Goal: Task Accomplishment & Management: Use online tool/utility

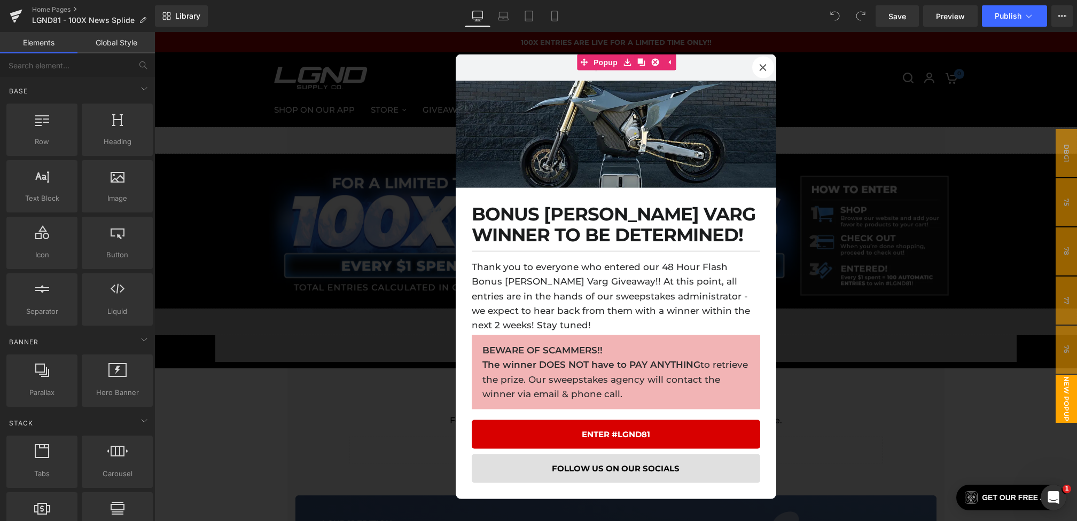
click at [427, 244] on div at bounding box center [615, 276] width 923 height 489
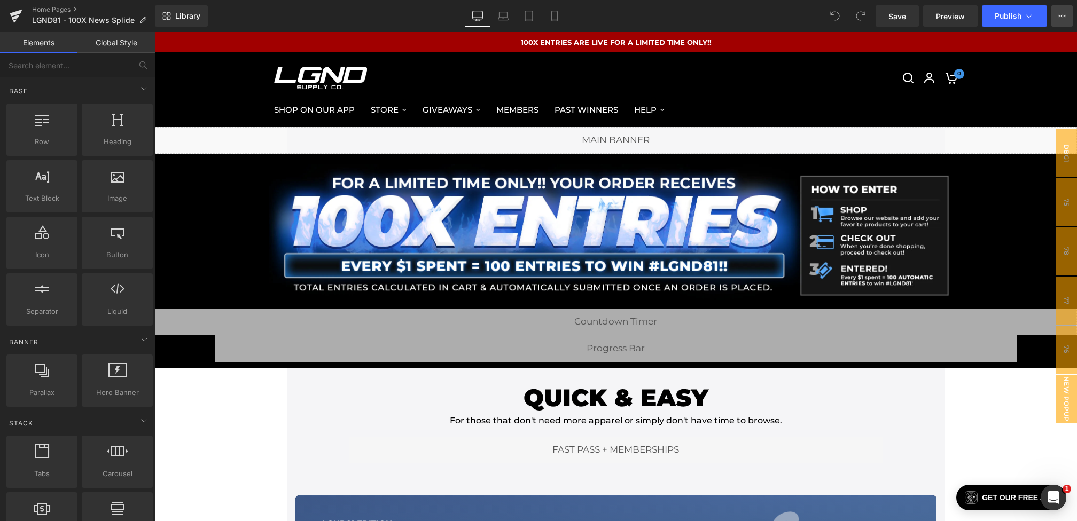
click at [1062, 15] on icon at bounding box center [1062, 16] width 9 height 9
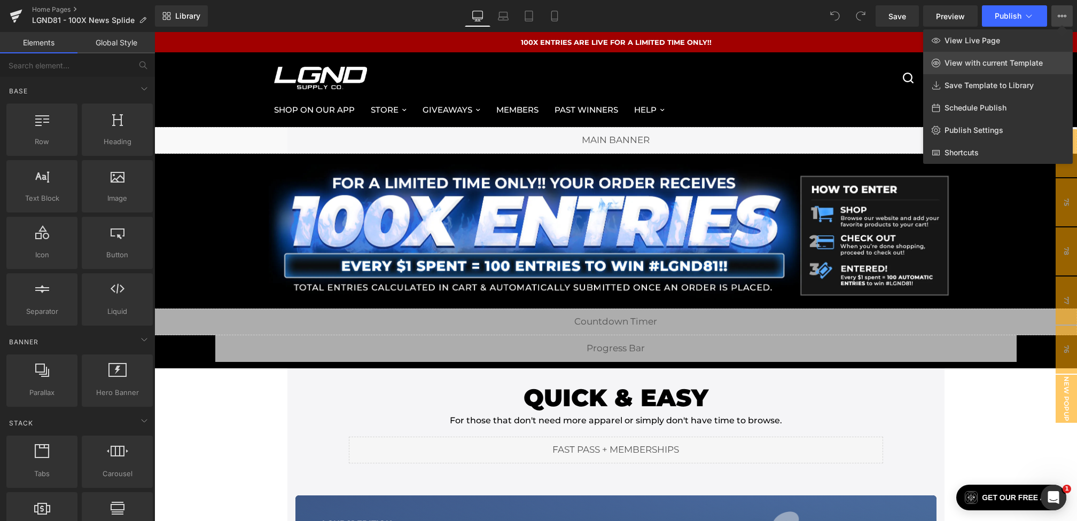
click at [986, 67] on span "View with current Template" at bounding box center [994, 63] width 98 height 10
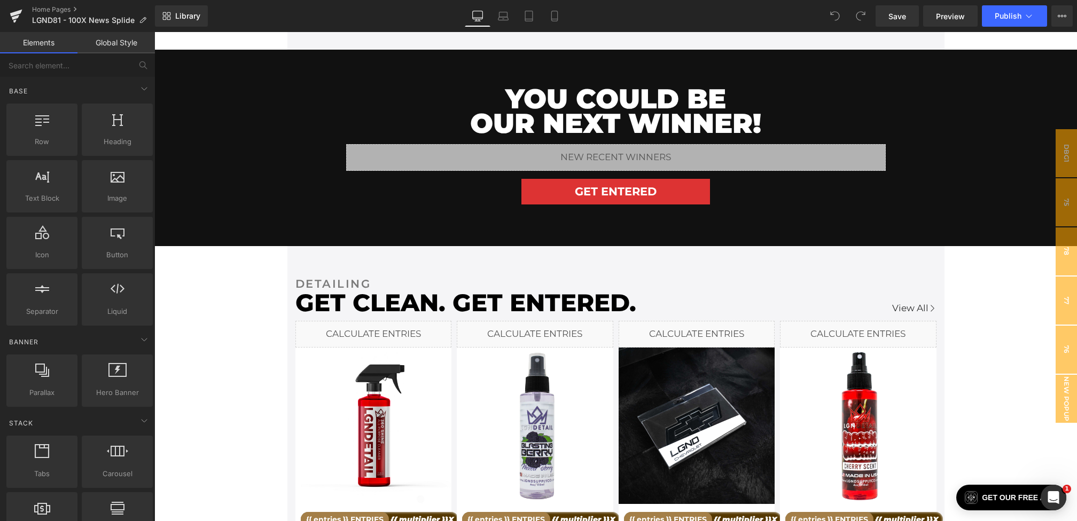
scroll to position [1676, 0]
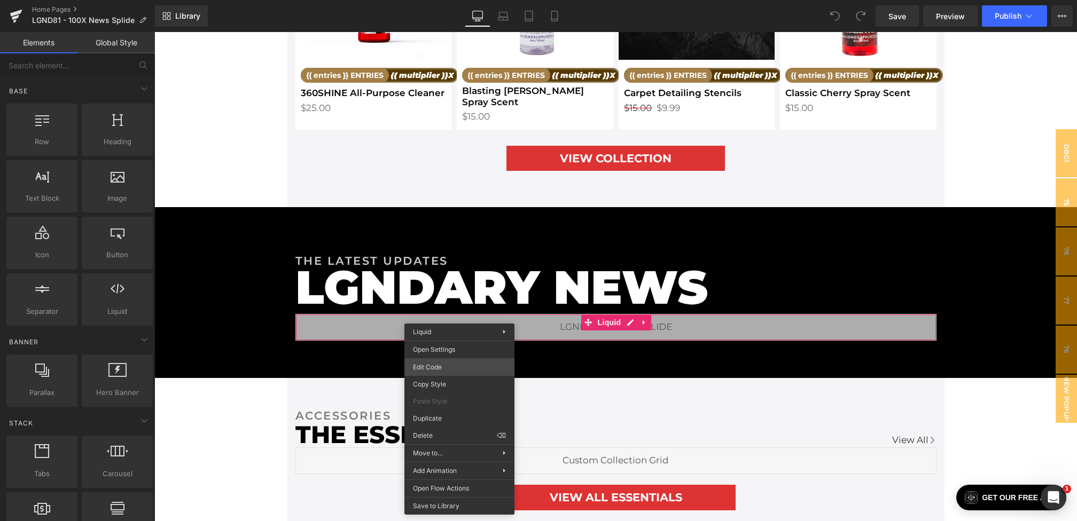
click at [429, 0] on div "You are previewing how the will restyle your page. You can not edit Elements in…" at bounding box center [538, 0] width 1077 height 0
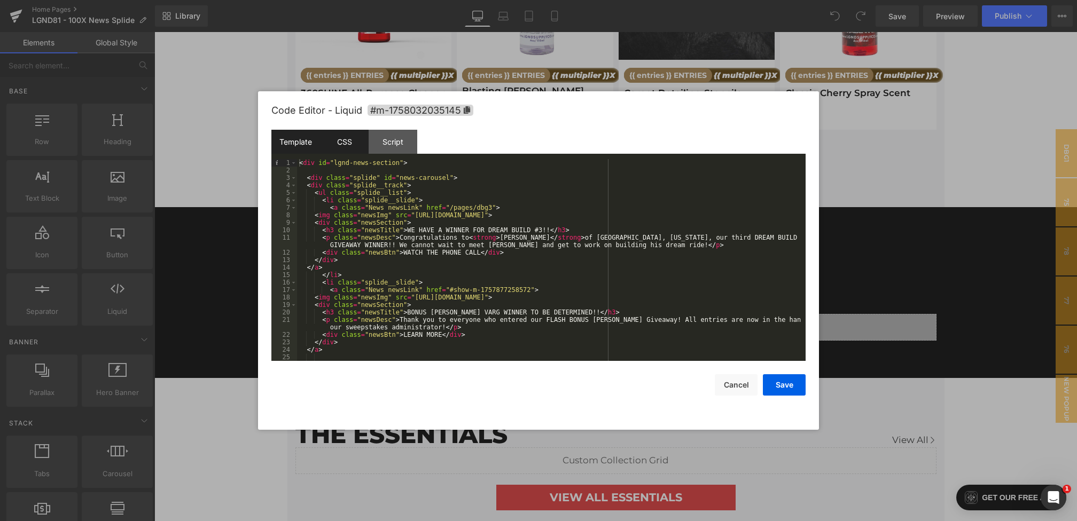
click at [355, 136] on div "CSS" at bounding box center [344, 142] width 49 height 24
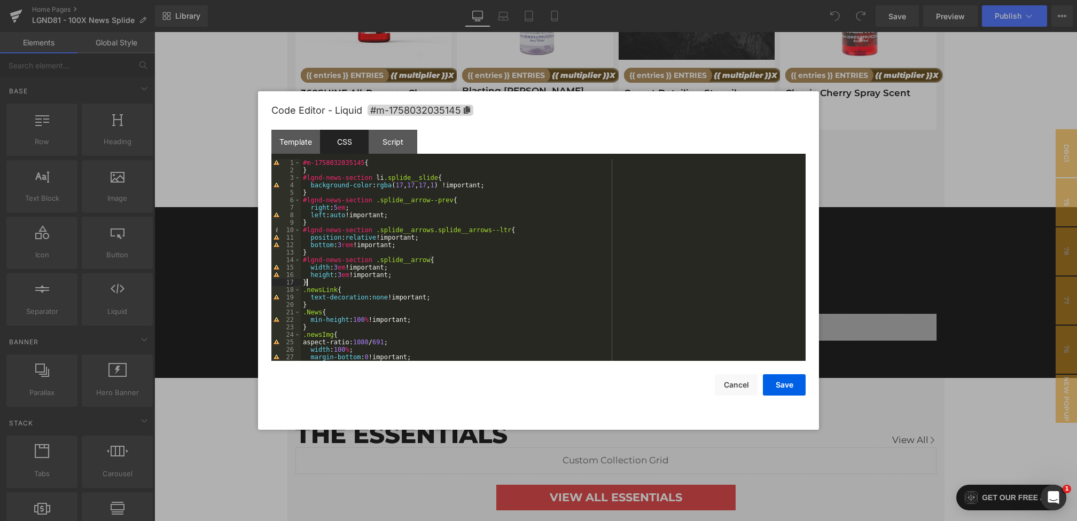
click at [391, 284] on div "#m-1758032035145 { } #lgnd-news-section li .splide__slide { background-color : …" at bounding box center [551, 267] width 501 height 217
paste textarea
click at [310, 289] on div "#m-1758032035145 { } #lgnd-news-section li .splide__slide { background-color : …" at bounding box center [551, 267] width 501 height 217
paste textarea
drag, startPoint x: 393, startPoint y: 320, endPoint x: 240, endPoint y: 320, distance: 152.3
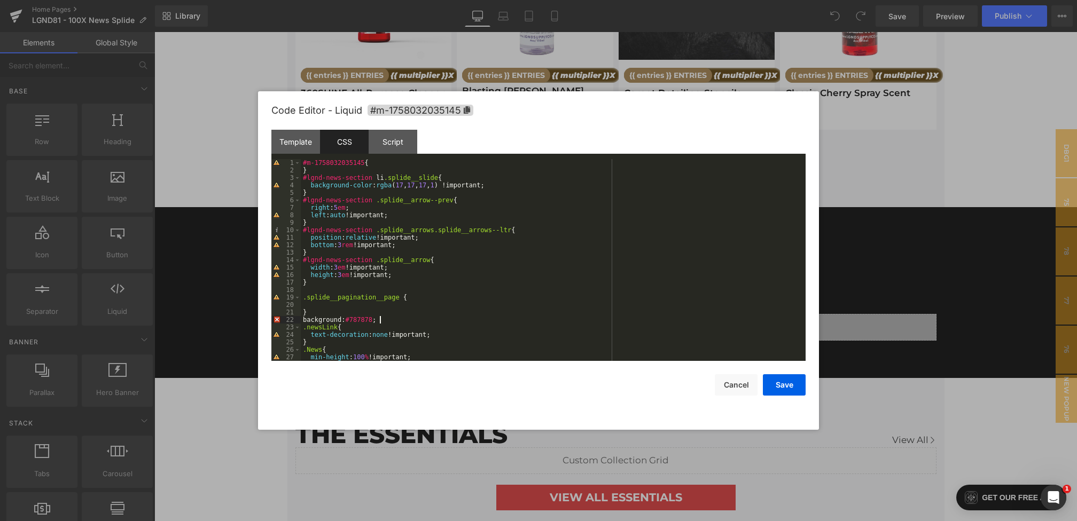
click at [240, 320] on body "You are previewing how the will restyle your page. You can not edit Elements in…" at bounding box center [538, 260] width 1077 height 521
click at [321, 304] on div "#m-1758032035145 { } #lgnd-news-section li .splide__slide { background-color : …" at bounding box center [551, 267] width 501 height 217
click at [326, 313] on div "#m-1758032035145 { } #lgnd-news-section li .splide__slide { background-color : …" at bounding box center [551, 267] width 501 height 217
click at [319, 318] on div "#m-1758032035145 { } #lgnd-news-section li .splide__slide { background-color : …" at bounding box center [551, 267] width 501 height 217
paste textarea
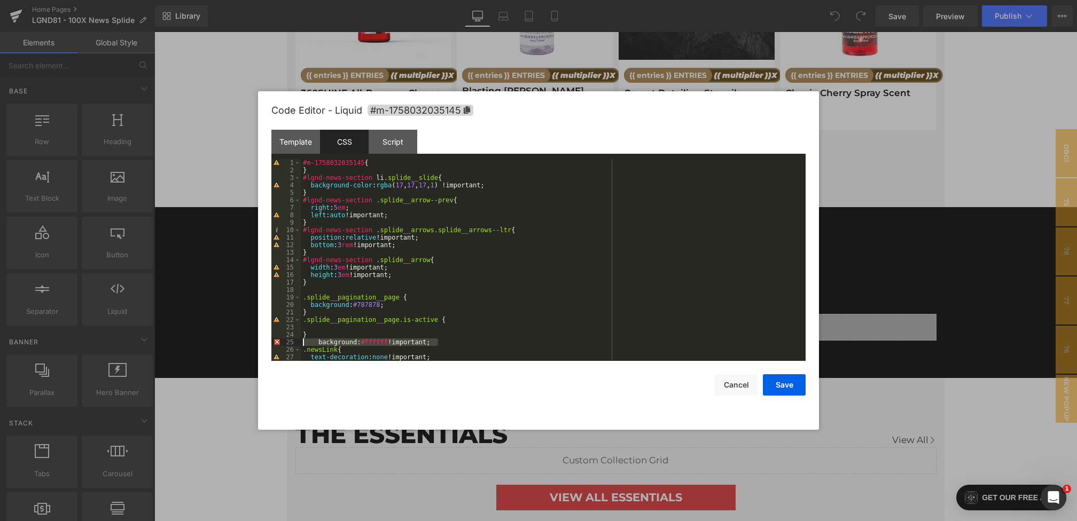
drag, startPoint x: 440, startPoint y: 344, endPoint x: 245, endPoint y: 344, distance: 194.5
click at [245, 344] on body "You are previewing how the will restyle your page. You can not edit Elements in…" at bounding box center [538, 260] width 1077 height 521
click at [310, 330] on div "#m-1758032035145 { } #lgnd-news-section li .splide__slide { background-color : …" at bounding box center [551, 267] width 501 height 217
drag, startPoint x: 372, startPoint y: 230, endPoint x: 274, endPoint y: 230, distance: 98.3
click at [274, 230] on pre "1 2 3 4 5 6 7 8 9 10 11 12 13 14 15 16 17 18 19 20 21 22 23 24 25 26 27 28 #m-1…" at bounding box center [538, 260] width 534 height 202
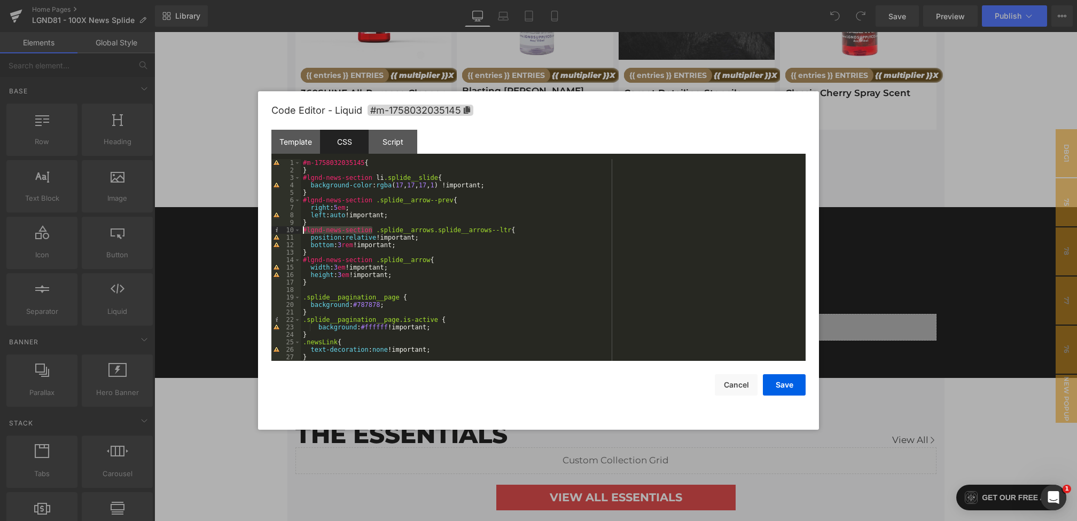
click at [302, 299] on div "#m-1758032035145 { } #lgnd-news-section li .splide__slide { background-color : …" at bounding box center [551, 267] width 501 height 217
paste textarea
click at [303, 322] on div "#m-1758032035145 { } #lgnd-news-section li .splide__slide { background-color : …" at bounding box center [551, 267] width 501 height 217
paste textarea
click at [776, 381] on button "Save" at bounding box center [784, 384] width 43 height 21
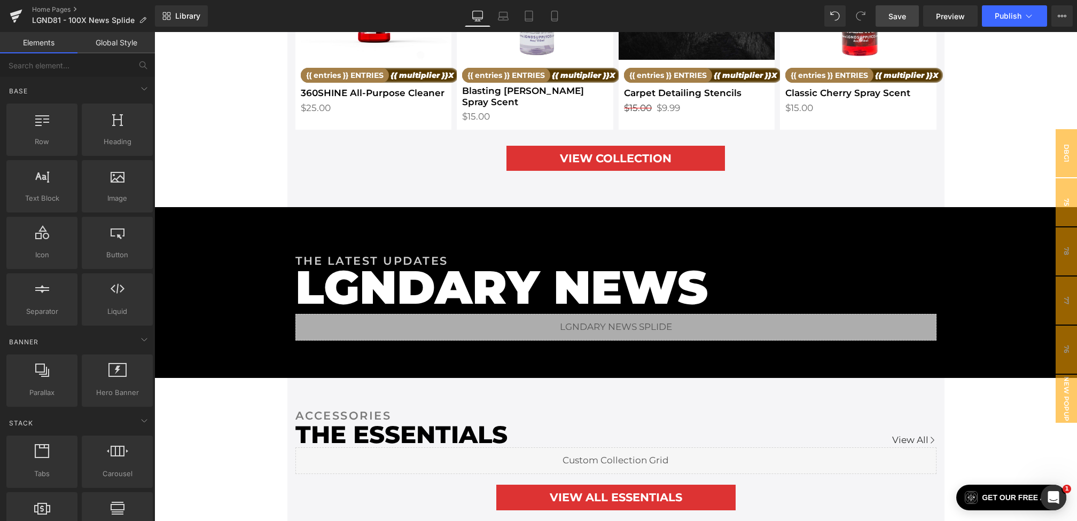
click at [897, 19] on span "Save" at bounding box center [897, 16] width 18 height 11
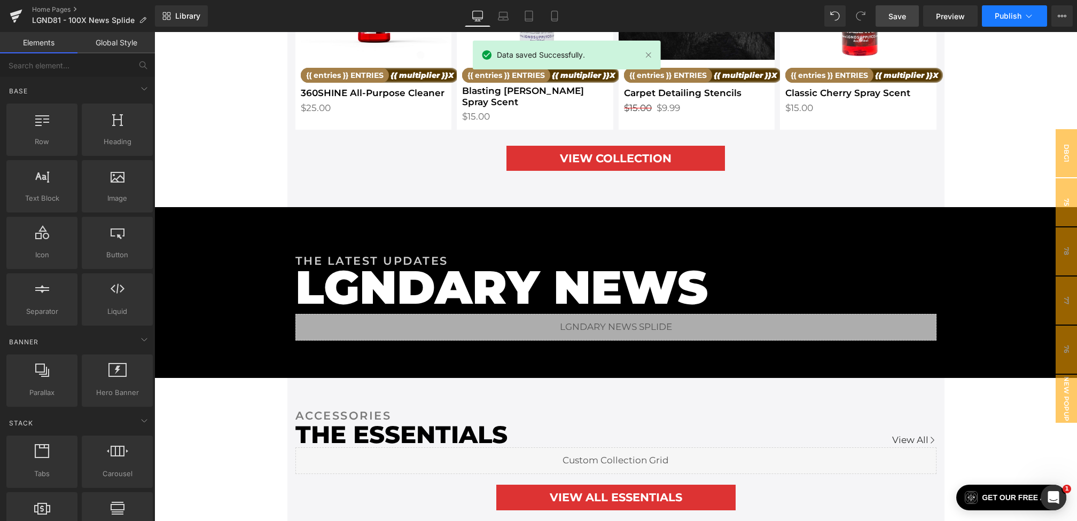
click at [999, 6] on button "Publish" at bounding box center [1014, 15] width 65 height 21
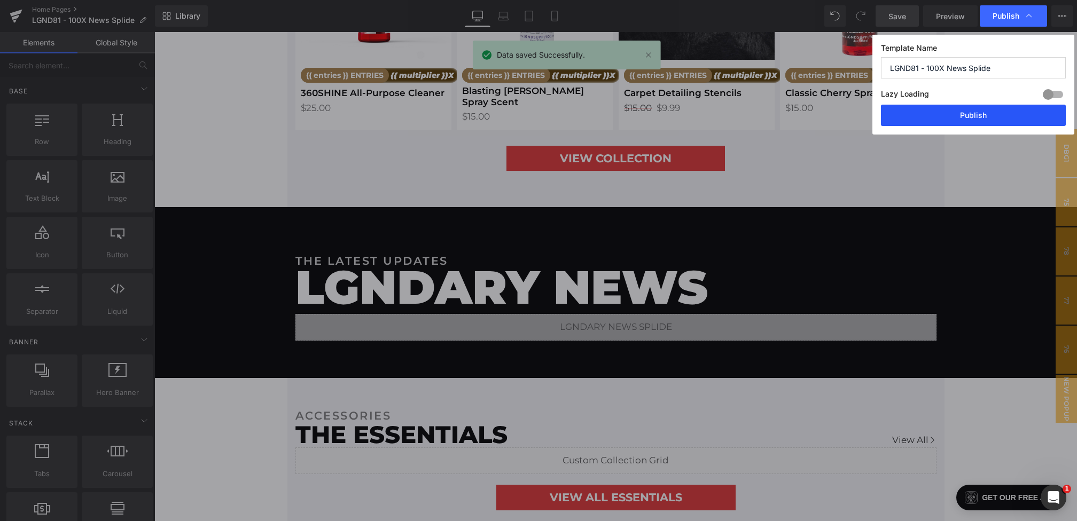
click at [972, 115] on button "Publish" at bounding box center [973, 115] width 185 height 21
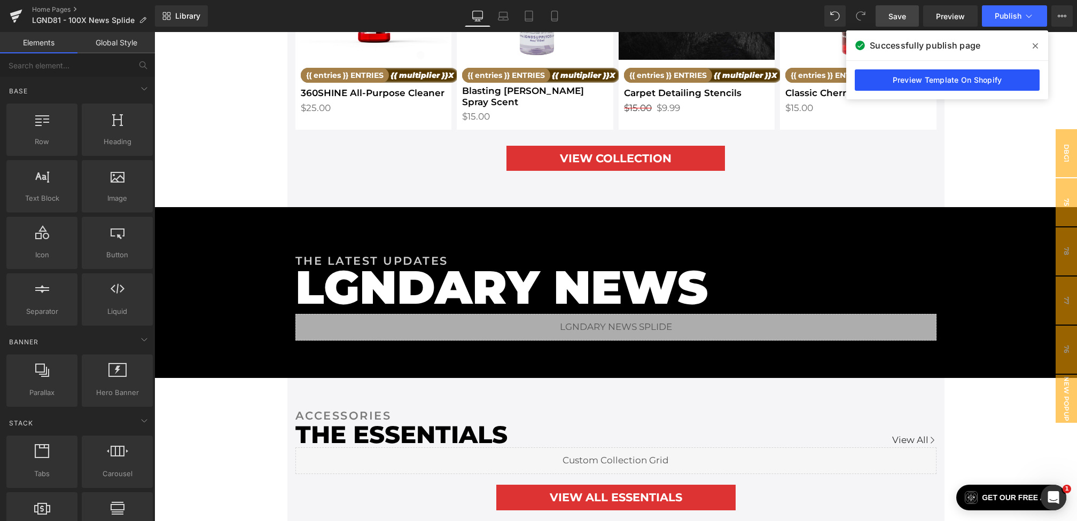
click at [944, 77] on link "Preview Template On Shopify" at bounding box center [947, 79] width 185 height 21
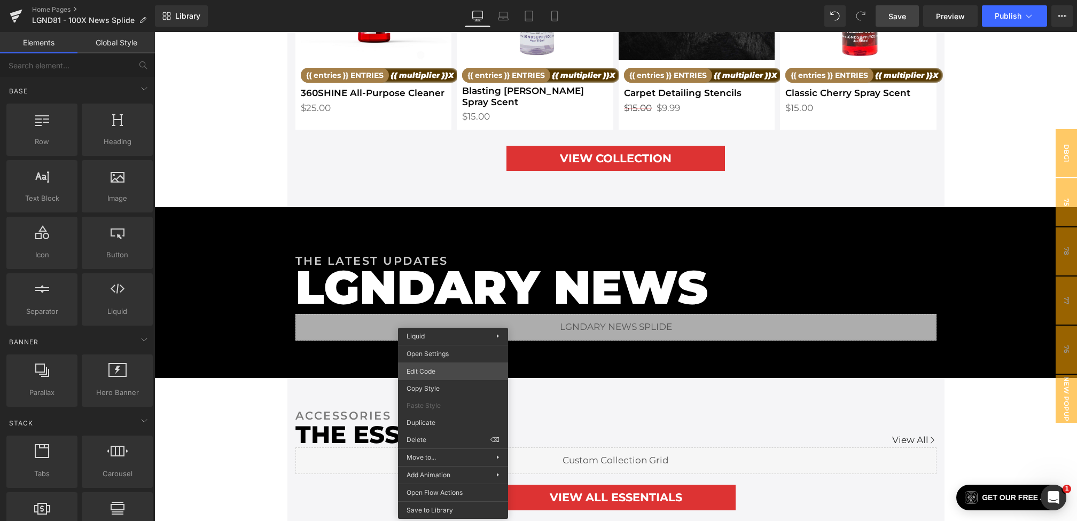
click at [425, 0] on div "You are previewing how the will restyle your page. You can not edit Elements in…" at bounding box center [538, 0] width 1077 height 0
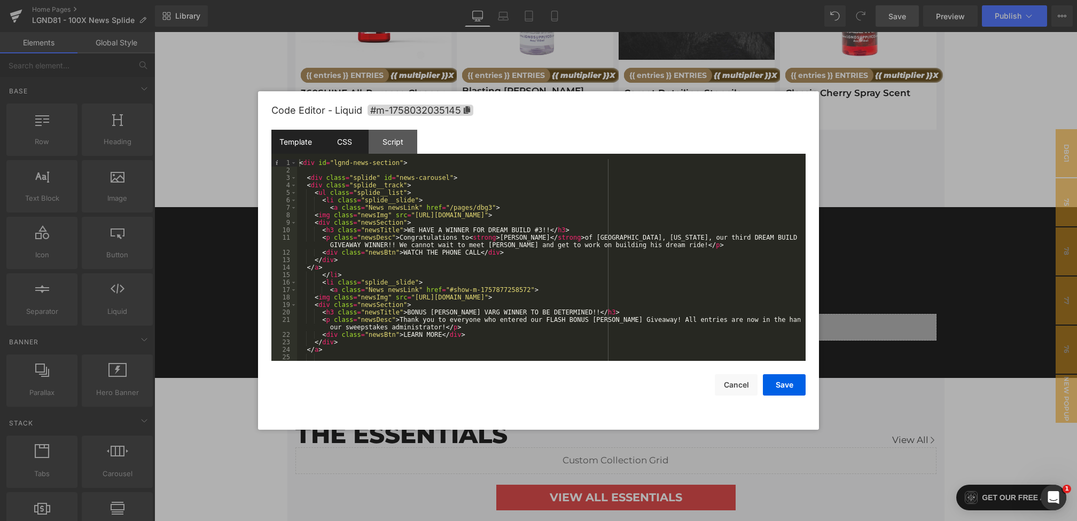
click at [349, 142] on div "CSS" at bounding box center [344, 142] width 49 height 24
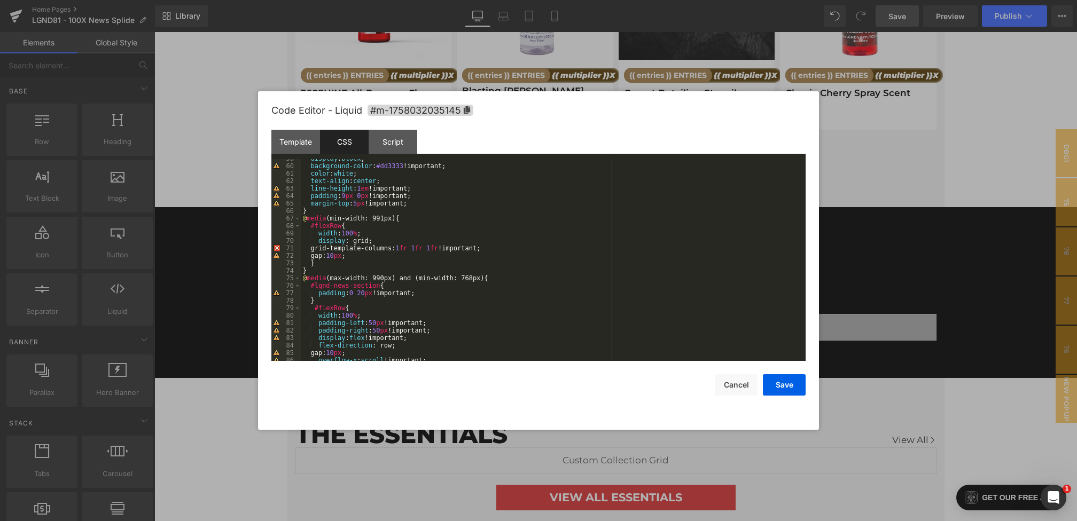
scroll to position [472, 0]
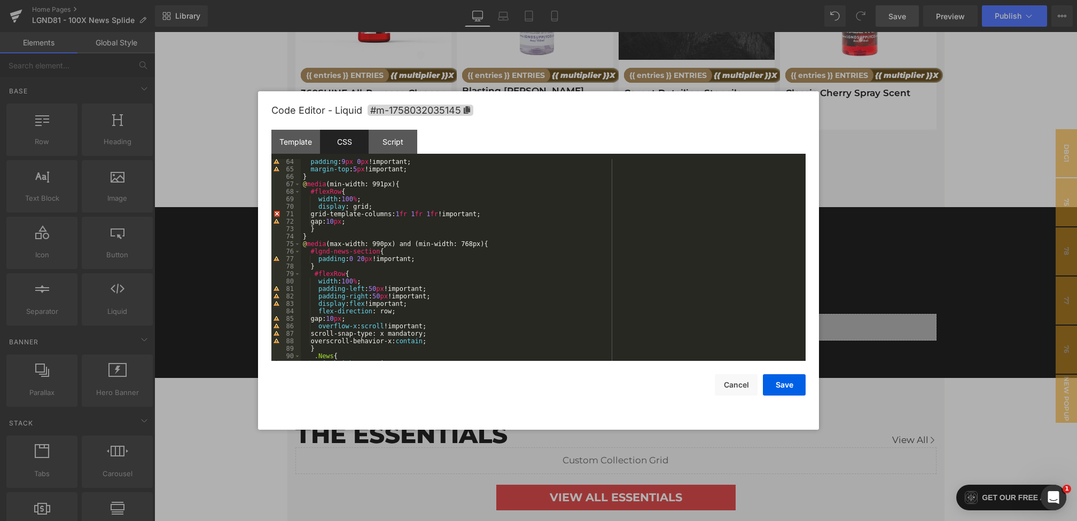
click at [975, 300] on div at bounding box center [538, 260] width 1077 height 521
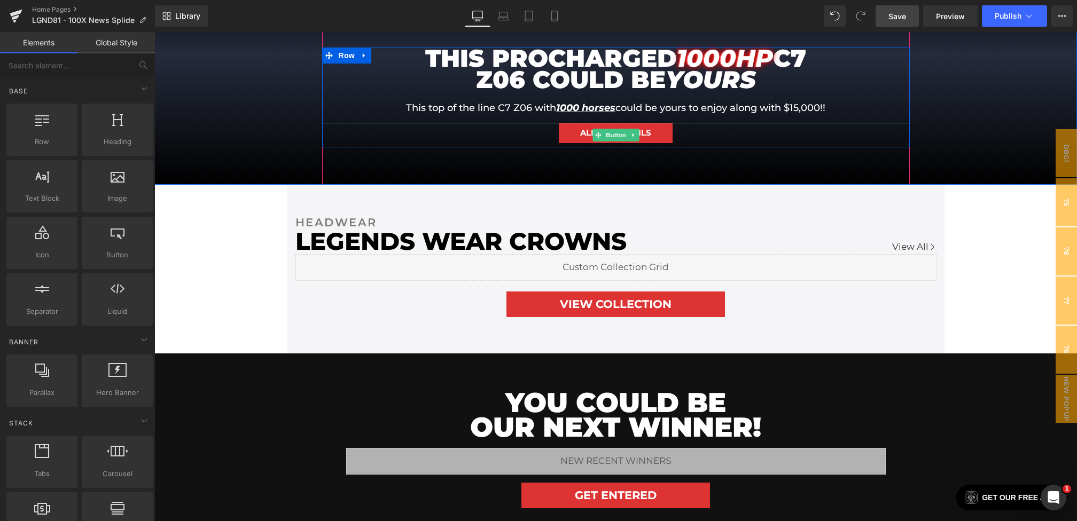
scroll to position [781, 0]
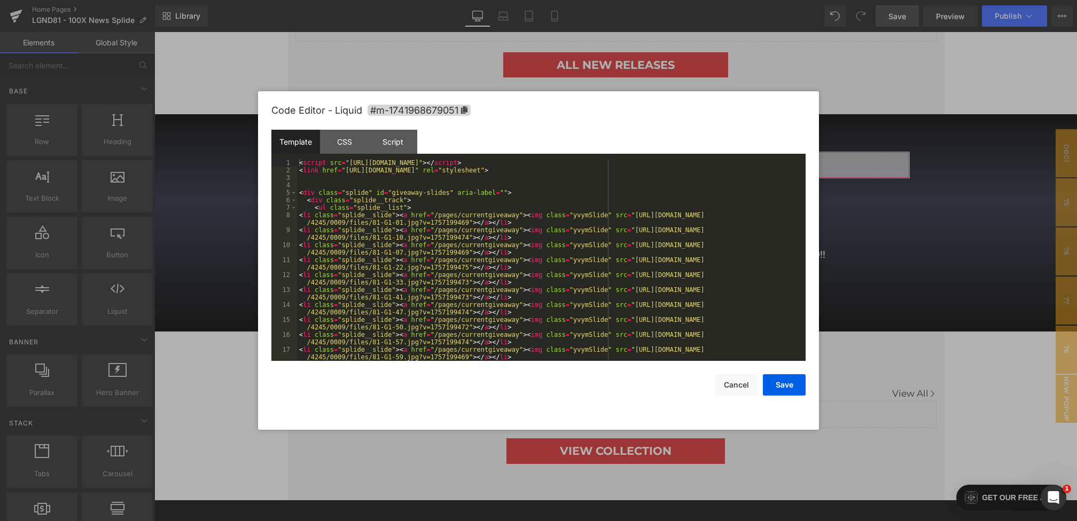
click at [442, 0] on div "You are previewing how the will restyle your page. You can not edit Elements in…" at bounding box center [538, 0] width 1077 height 0
click at [349, 142] on div "CSS" at bounding box center [344, 142] width 49 height 24
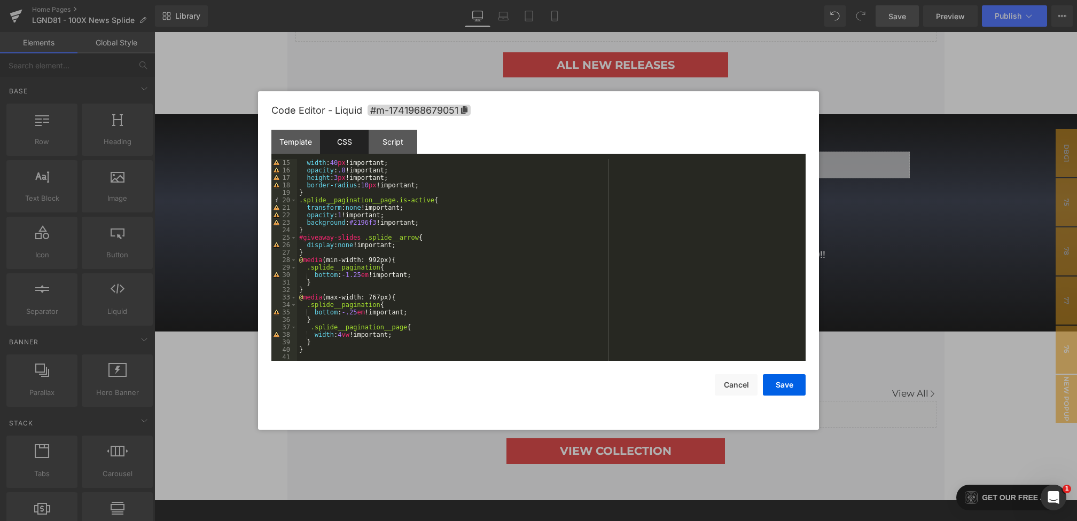
scroll to position [105, 0]
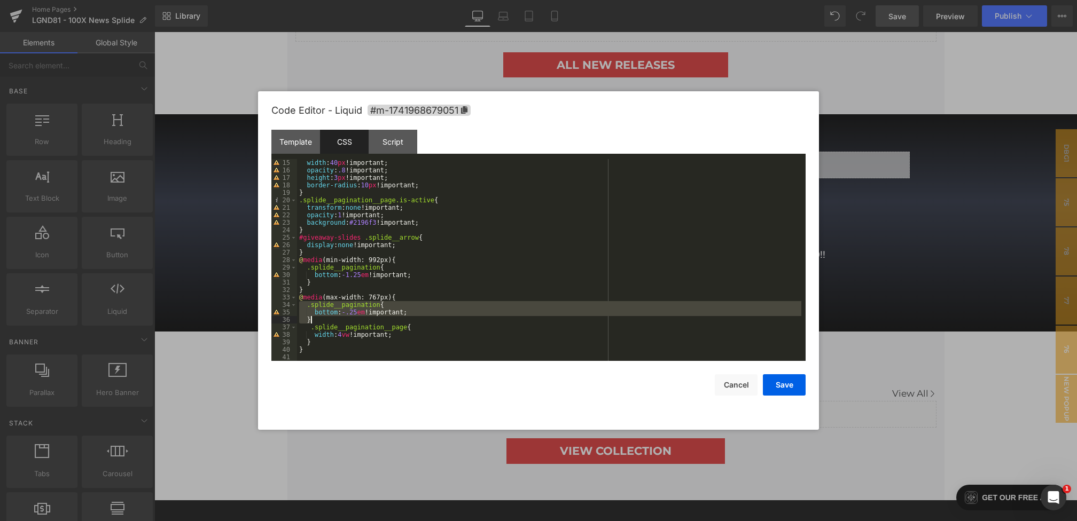
drag, startPoint x: 304, startPoint y: 306, endPoint x: 353, endPoint y: 321, distance: 50.9
click at [353, 321] on div "width : 40 px !important; opacity : .8 !important; height : 3 px !important; bo…" at bounding box center [549, 267] width 504 height 217
click at [957, 268] on div at bounding box center [538, 260] width 1077 height 521
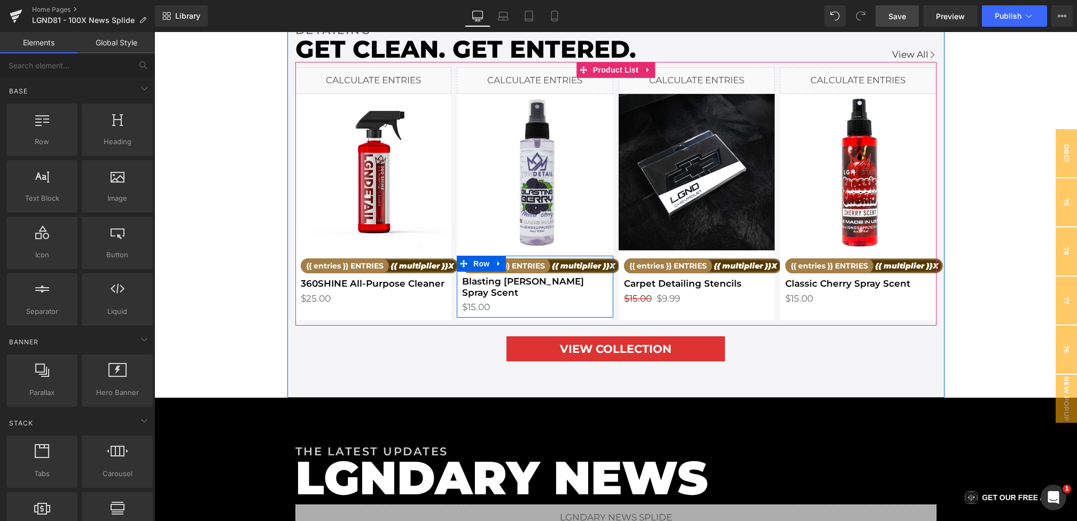
scroll to position [1568, 0]
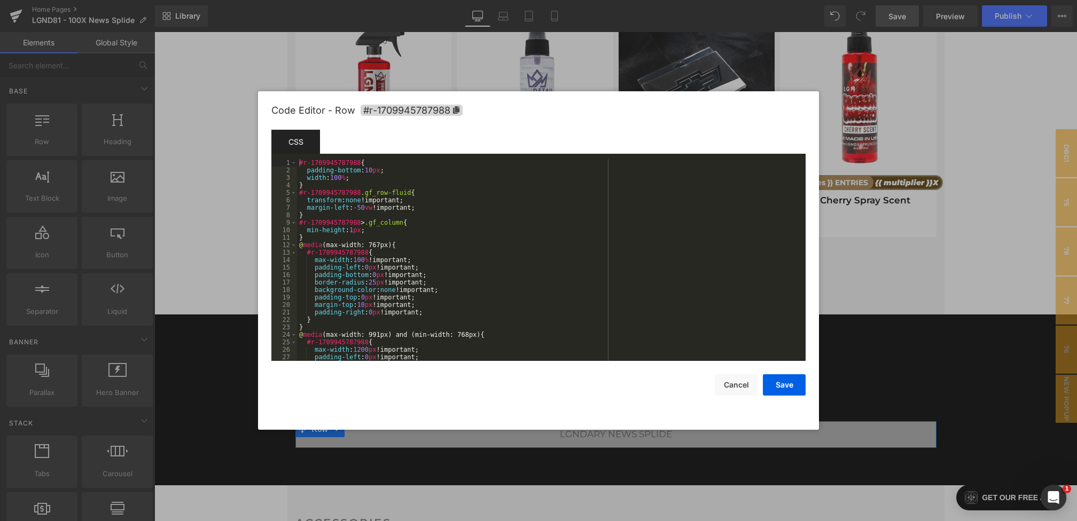
click at [407, 0] on div "You are previewing how the will restyle your page. You can not edit Elements in…" at bounding box center [538, 0] width 1077 height 0
click at [735, 388] on button "Cancel" at bounding box center [736, 384] width 43 height 21
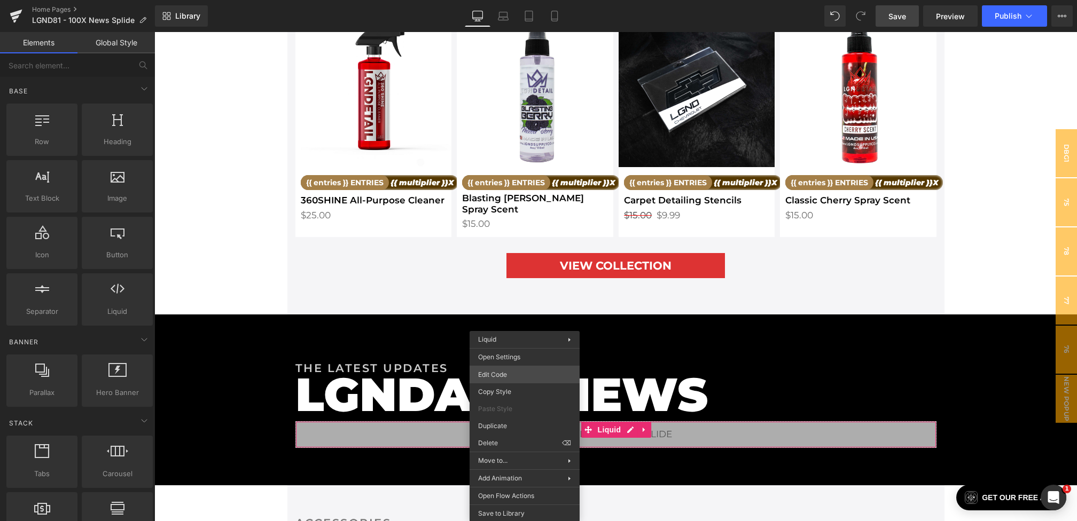
click at [506, 0] on div "You are previewing how the will restyle your page. You can not edit Elements in…" at bounding box center [538, 0] width 1077 height 0
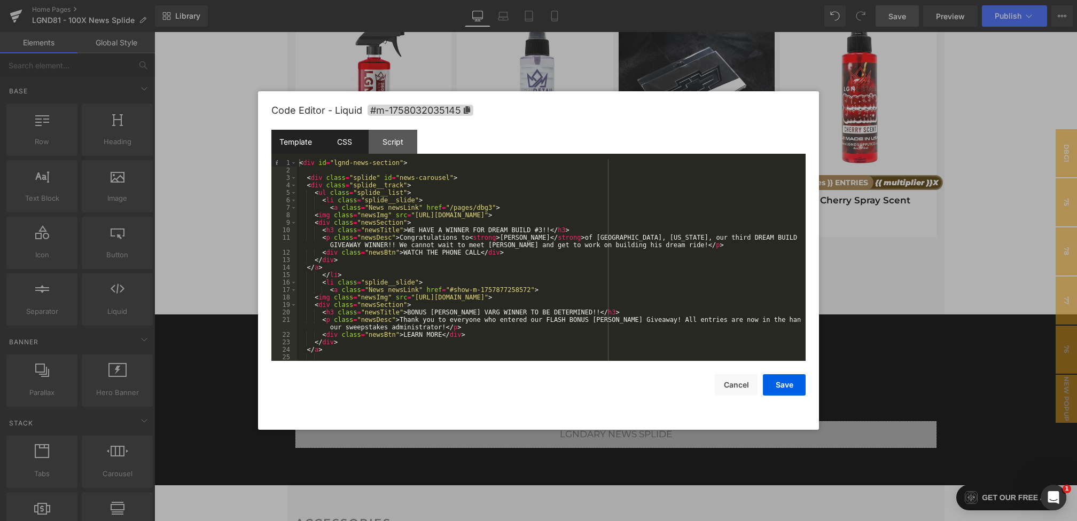
click at [353, 151] on div "CSS" at bounding box center [344, 142] width 49 height 24
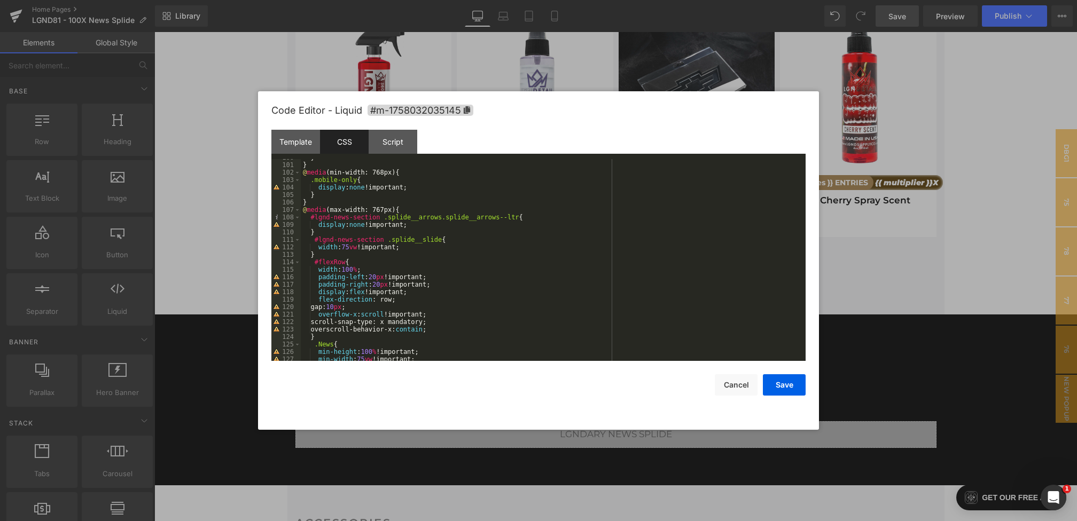
scroll to position [798, 0]
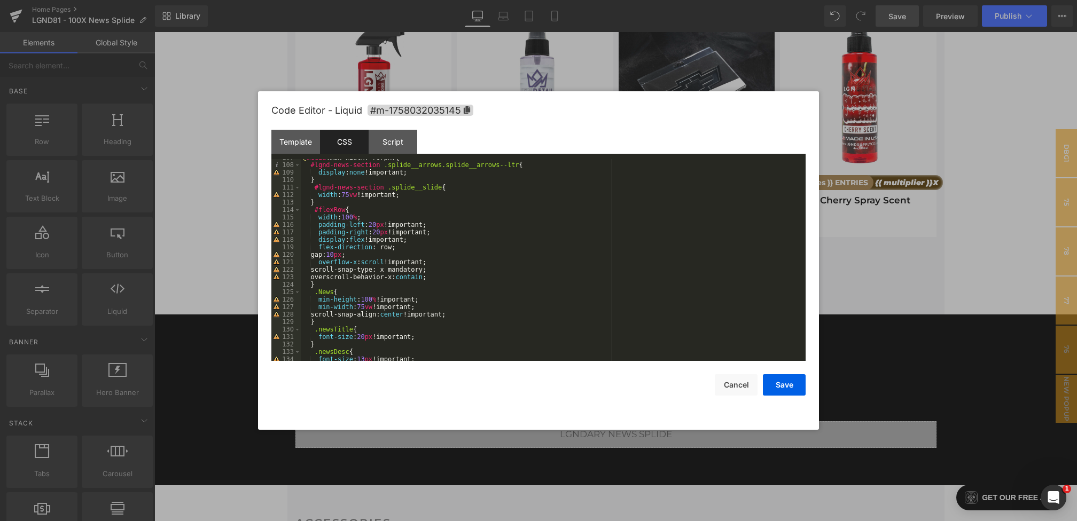
click at [335, 202] on div "@ media (max-width: 767px) { #lgnd-news-section .splide__arrows.splide__arrows-…" at bounding box center [551, 262] width 501 height 217
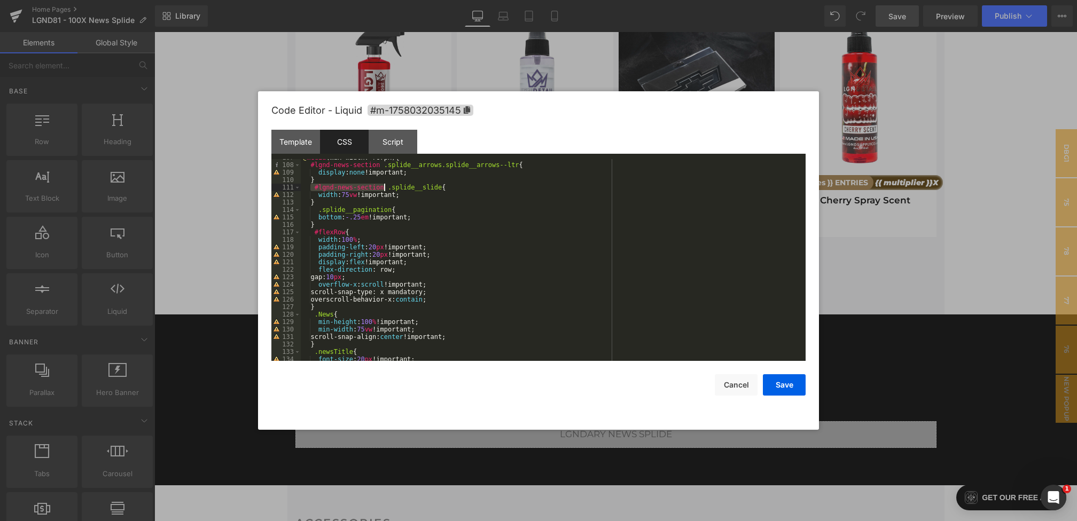
drag, startPoint x: 313, startPoint y: 185, endPoint x: 383, endPoint y: 185, distance: 70.5
click at [383, 185] on div "@ media (max-width: 767px) { #lgnd-news-section .splide__arrows.splide__arrows-…" at bounding box center [551, 262] width 501 height 217
click at [315, 212] on div "@ media (max-width: 767px) { #lgnd-news-section .splide__arrows.splide__arrows-…" at bounding box center [551, 262] width 501 height 217
paste textarea
click at [364, 218] on div "@ media (max-width: 767px) { #lgnd-news-section .splide__arrows.splide__arrows-…" at bounding box center [551, 262] width 501 height 217
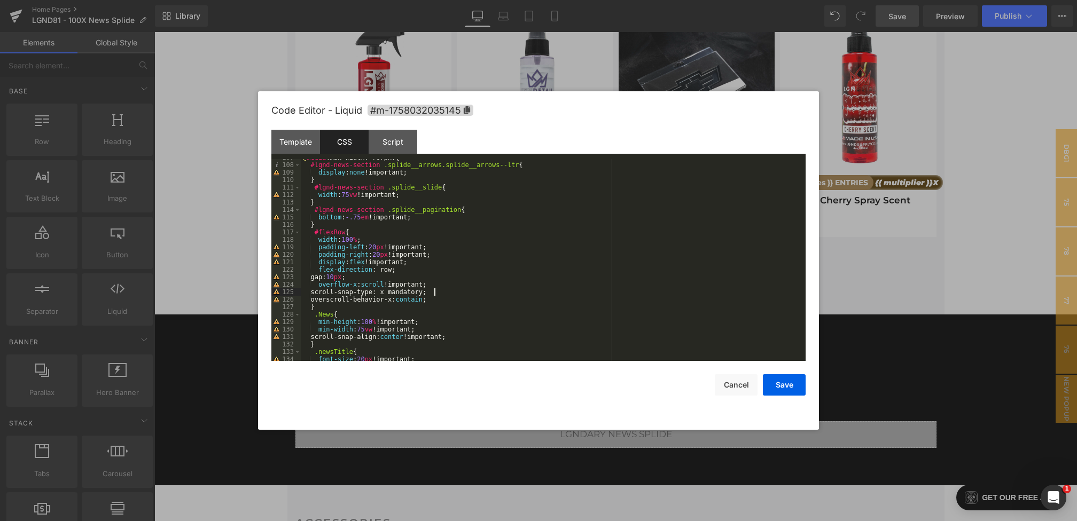
click at [631, 289] on div "@ media (max-width: 767px) { #lgnd-news-section .splide__arrows.splide__arrows-…" at bounding box center [551, 262] width 501 height 217
click at [777, 385] on button "Save" at bounding box center [784, 384] width 43 height 21
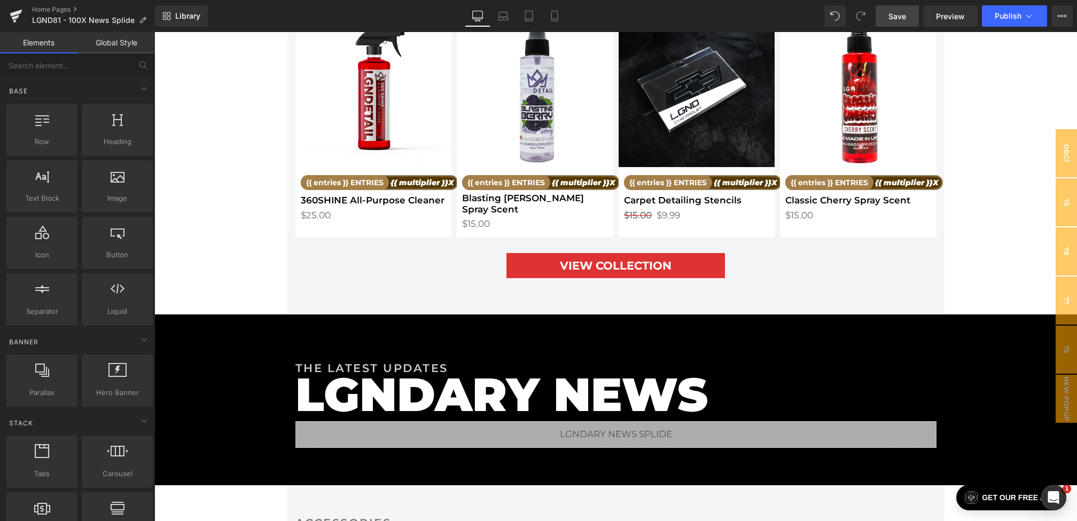
click at [896, 20] on span "Save" at bounding box center [897, 16] width 18 height 11
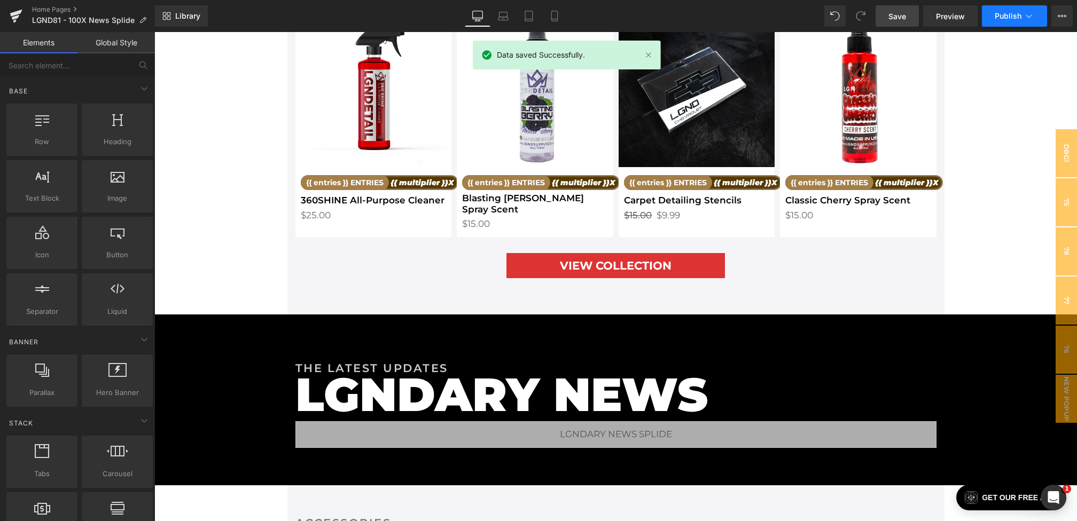
click at [1011, 14] on span "Publish" at bounding box center [1008, 16] width 27 height 9
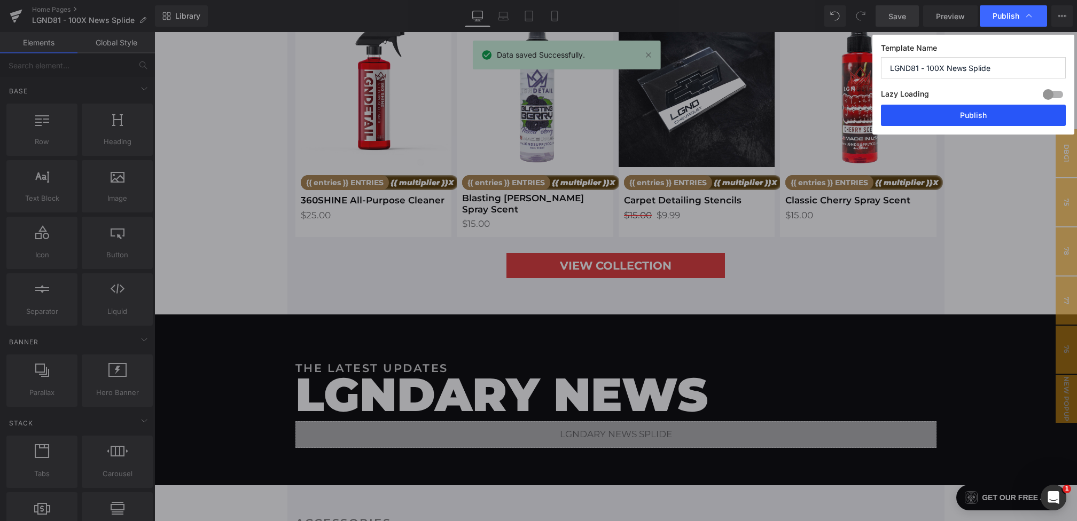
click at [993, 118] on button "Publish" at bounding box center [973, 115] width 185 height 21
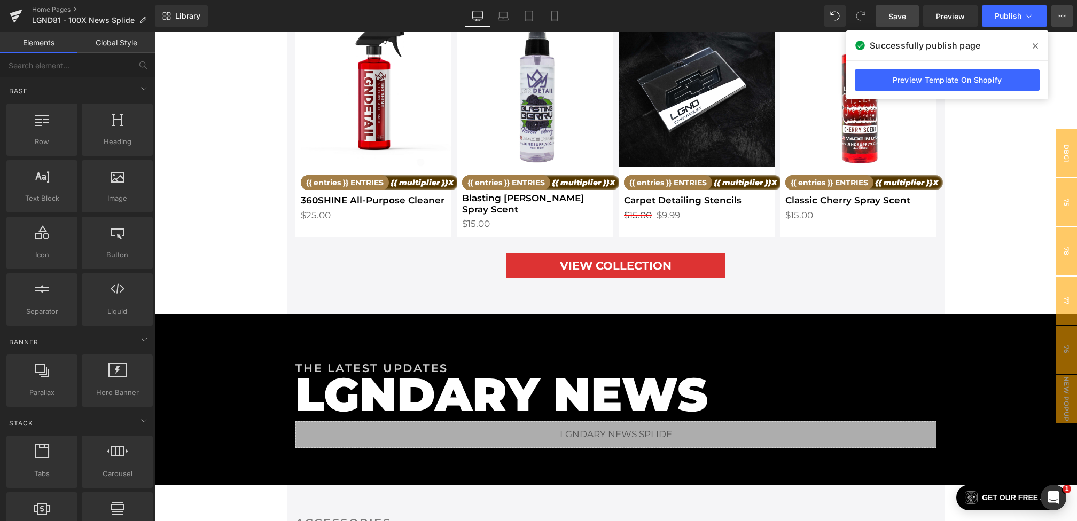
click at [1064, 17] on icon at bounding box center [1062, 16] width 9 height 9
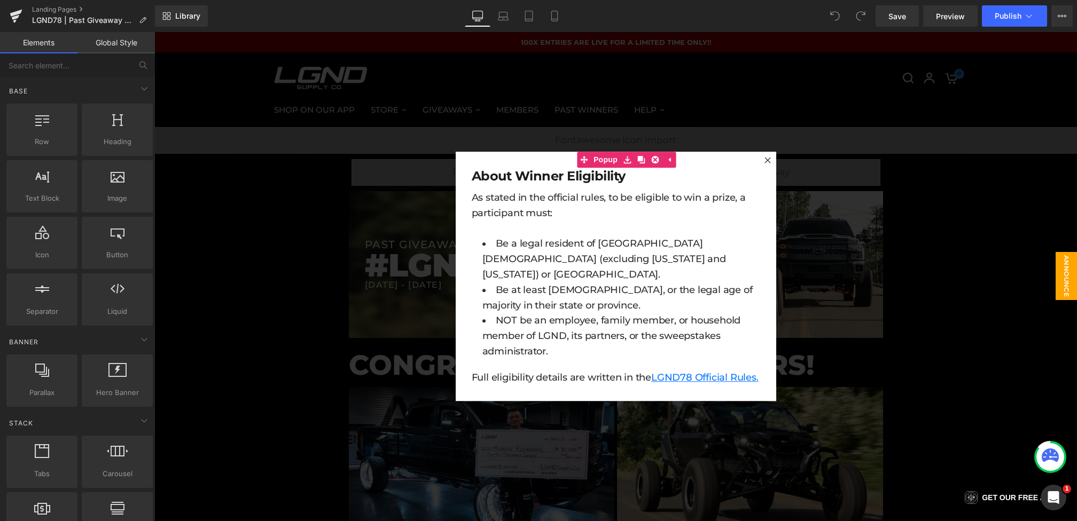
click at [945, 114] on div at bounding box center [615, 276] width 923 height 489
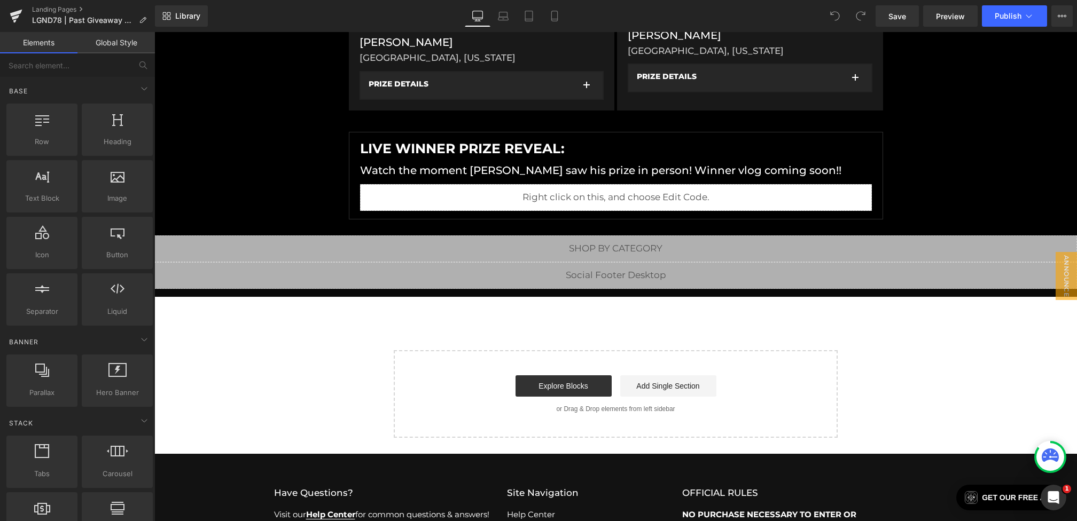
scroll to position [558, 0]
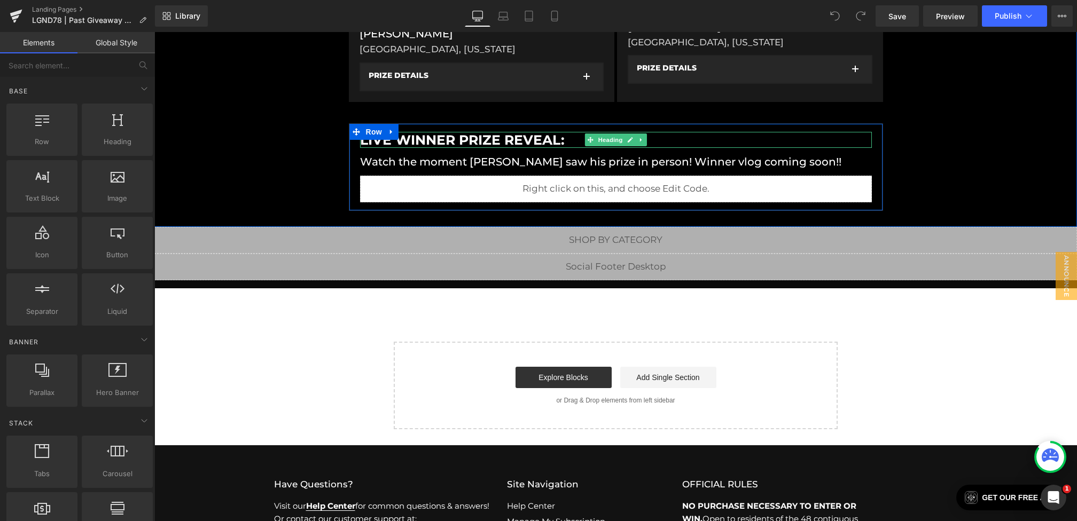
click at [502, 139] on h1 "Live winner PRIZE REVEAL:" at bounding box center [616, 140] width 512 height 16
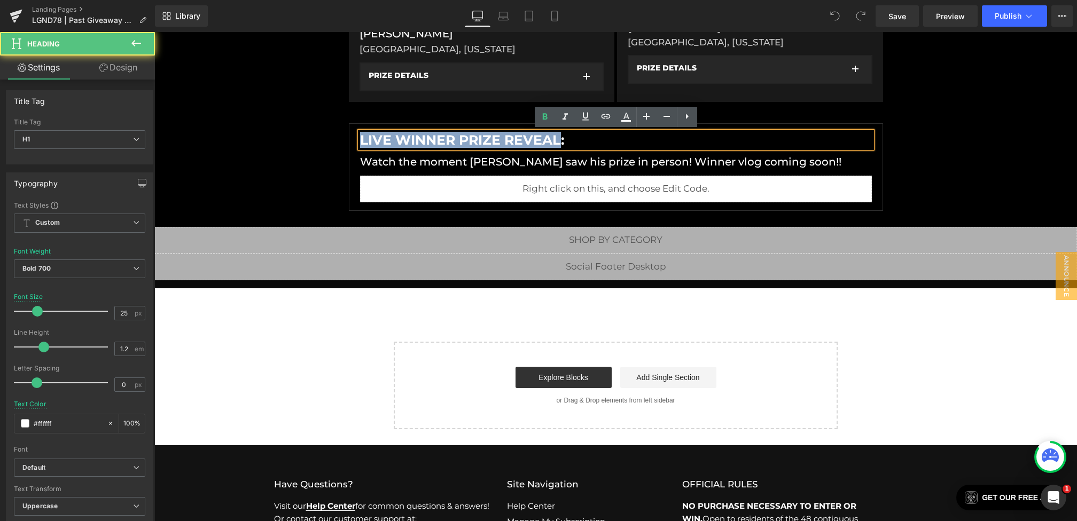
drag, startPoint x: 557, startPoint y: 142, endPoint x: 286, endPoint y: 117, distance: 272.0
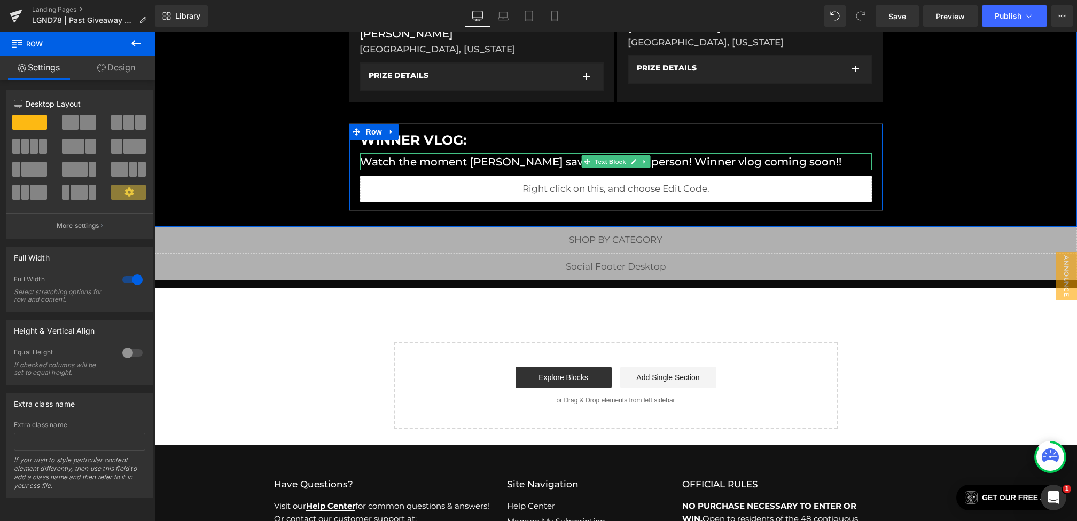
click at [650, 159] on p "Watch the moment [PERSON_NAME] saw his prize in person! Winner vlog coming soon…" at bounding box center [616, 161] width 512 height 17
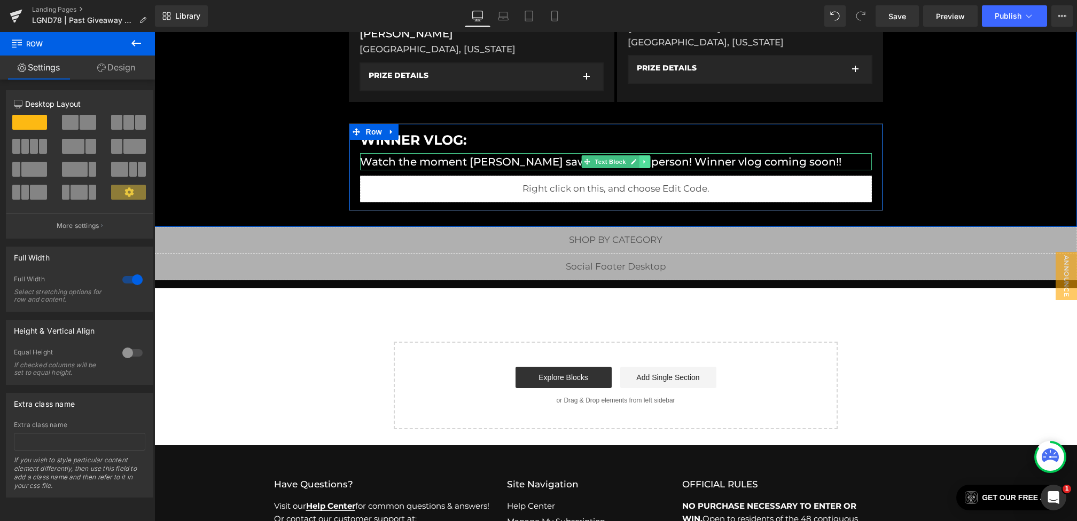
click at [644, 159] on icon at bounding box center [645, 162] width 6 height 6
click at [647, 160] on icon at bounding box center [650, 162] width 6 height 6
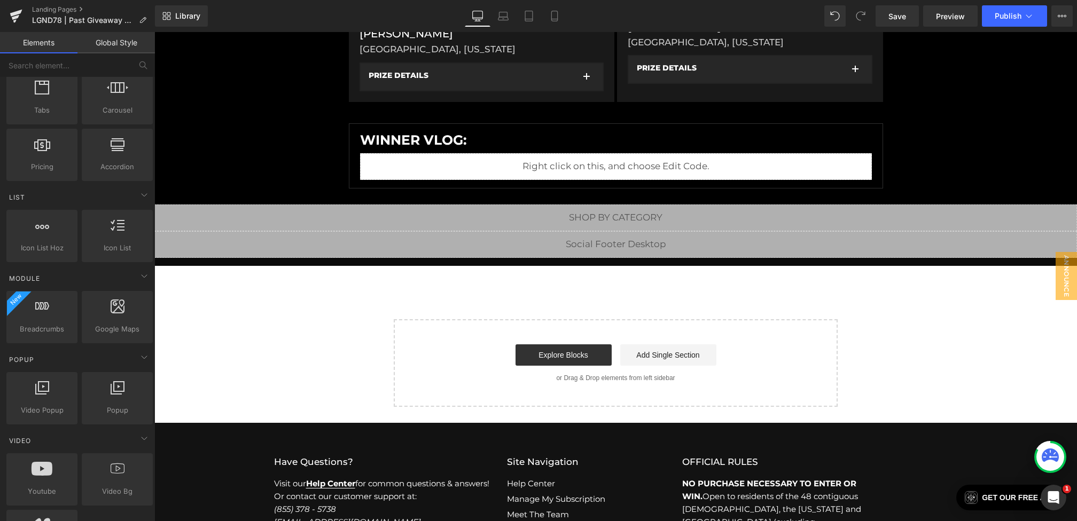
scroll to position [383, 0]
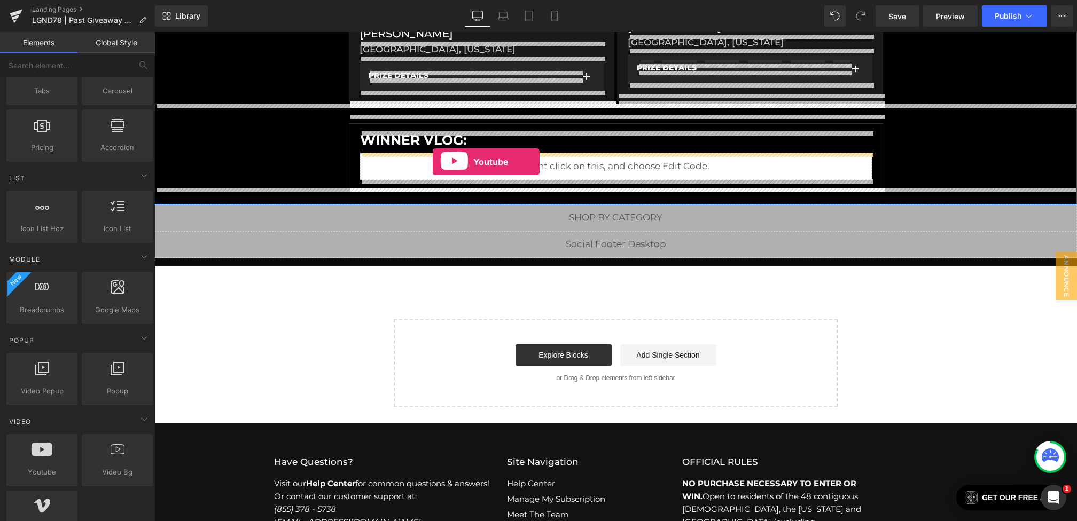
drag, startPoint x: 202, startPoint y: 473, endPoint x: 433, endPoint y: 162, distance: 387.3
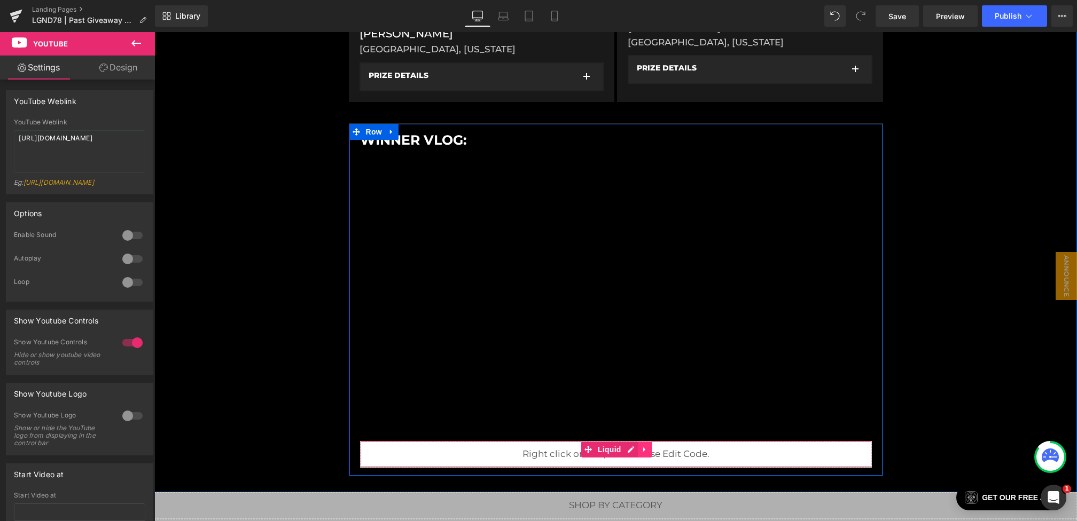
click at [645, 446] on icon at bounding box center [644, 450] width 7 height 8
click at [653, 447] on icon at bounding box center [651, 449] width 7 height 7
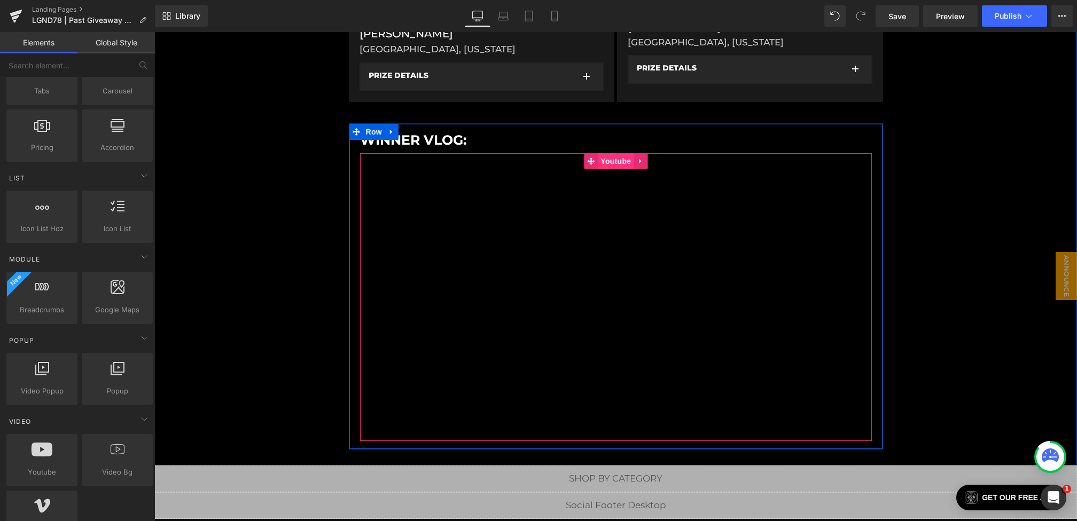
click at [617, 157] on span "Youtube" at bounding box center [616, 161] width 36 height 16
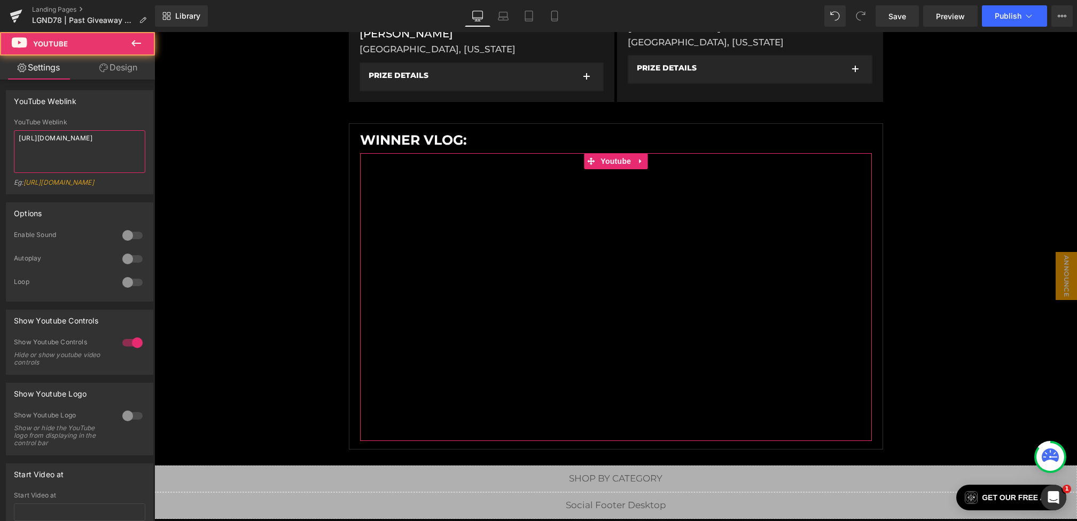
drag, startPoint x: 92, startPoint y: 153, endPoint x: 0, endPoint y: 36, distance: 148.3
click at [0, 36] on div "Youtube Settings Design YouTube Weblink YouTube Weblink [URL][DOMAIN_NAME] Eg: …" at bounding box center [77, 279] width 155 height 495
paste textarea "hO8RYdfdPJY"
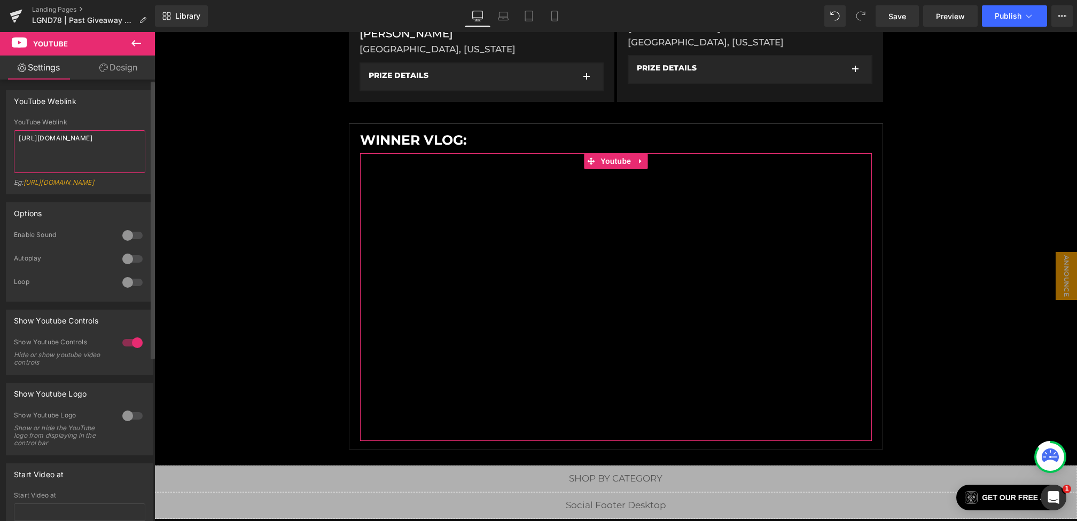
type textarea "[URL][DOMAIN_NAME]"
click at [124, 240] on div at bounding box center [133, 235] width 26 height 17
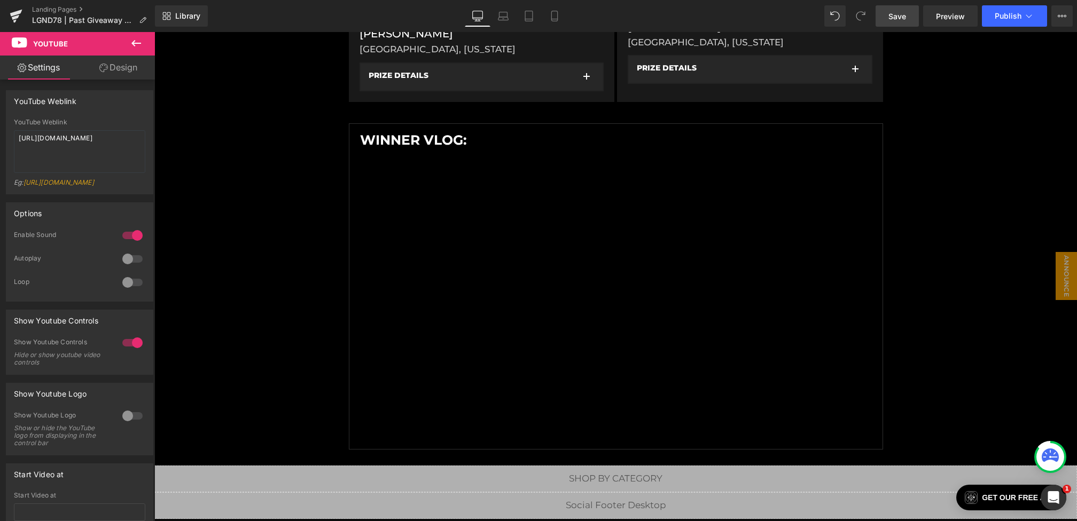
click at [892, 15] on span "Save" at bounding box center [897, 16] width 18 height 11
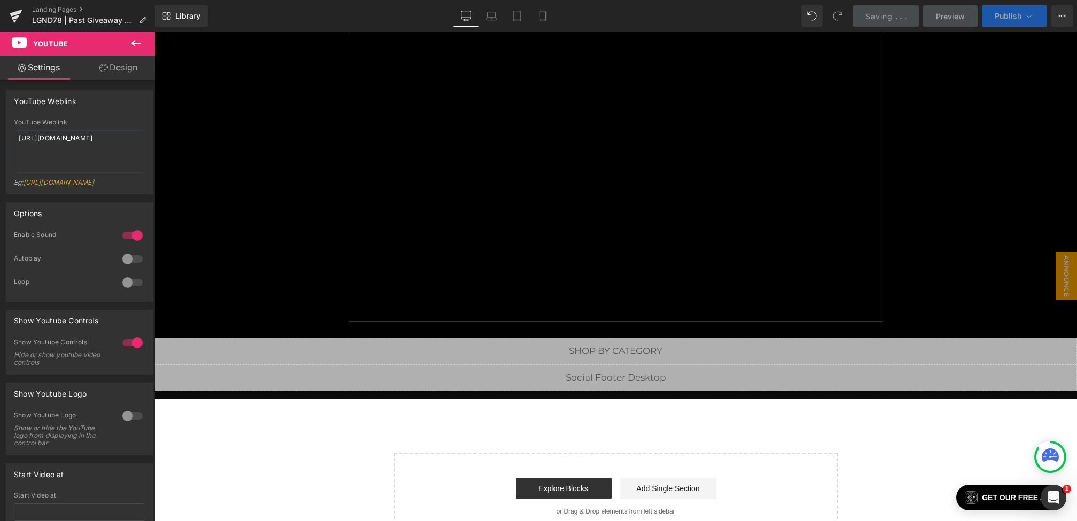
click at [1009, 20] on span "Publish" at bounding box center [1008, 16] width 27 height 9
click at [1005, 21] on button "Publish" at bounding box center [1014, 15] width 65 height 21
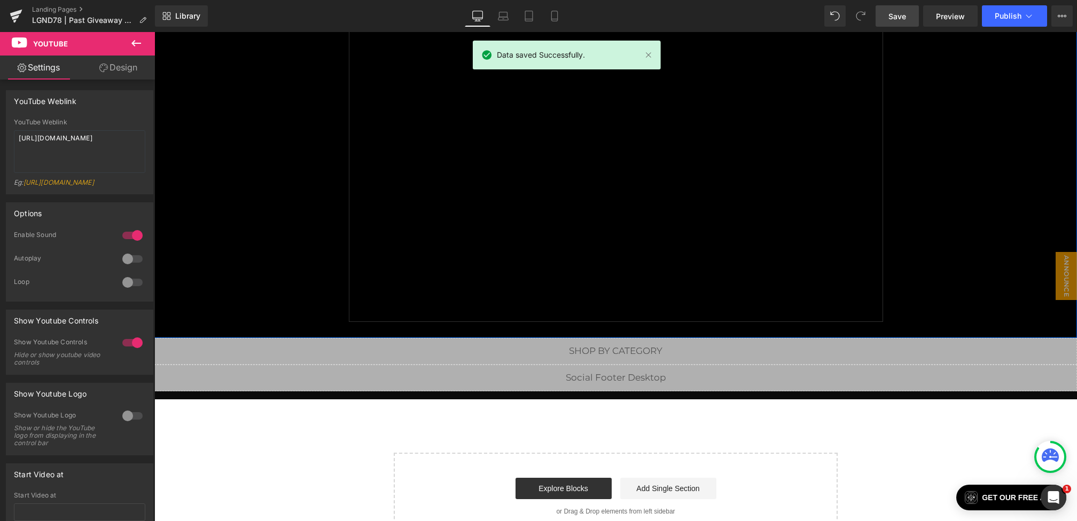
scroll to position [0, 0]
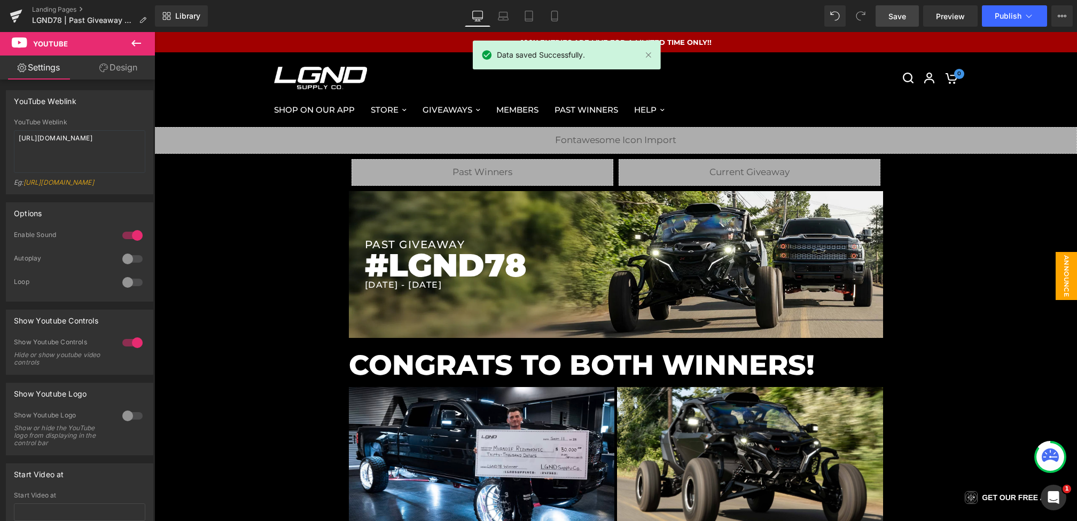
click at [1058, 282] on span "Announce [DATE]" at bounding box center [1055, 276] width 43 height 48
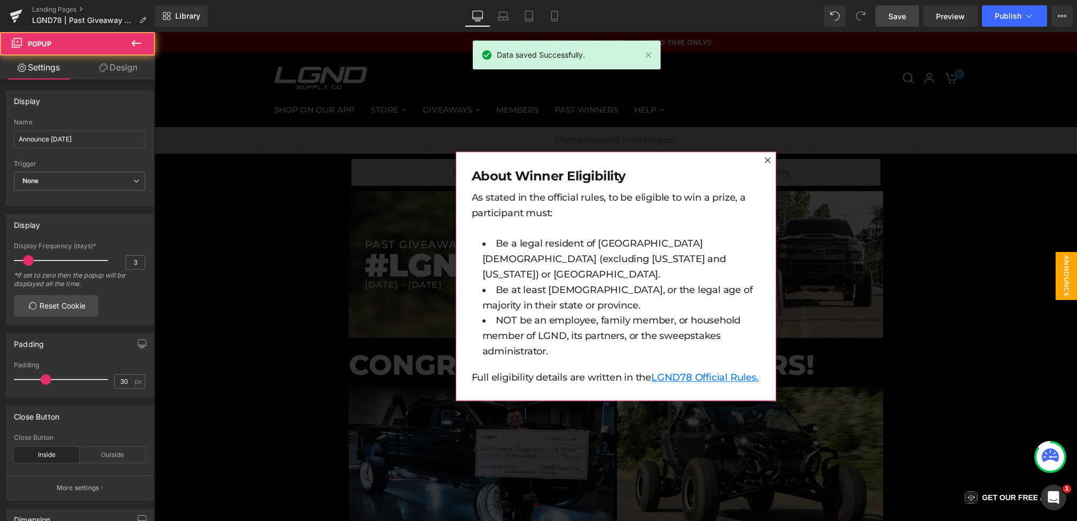
click at [657, 155] on div "About Winner Eligibility Heading As stated in the official rules, to be eligibl…" at bounding box center [616, 276] width 321 height 249
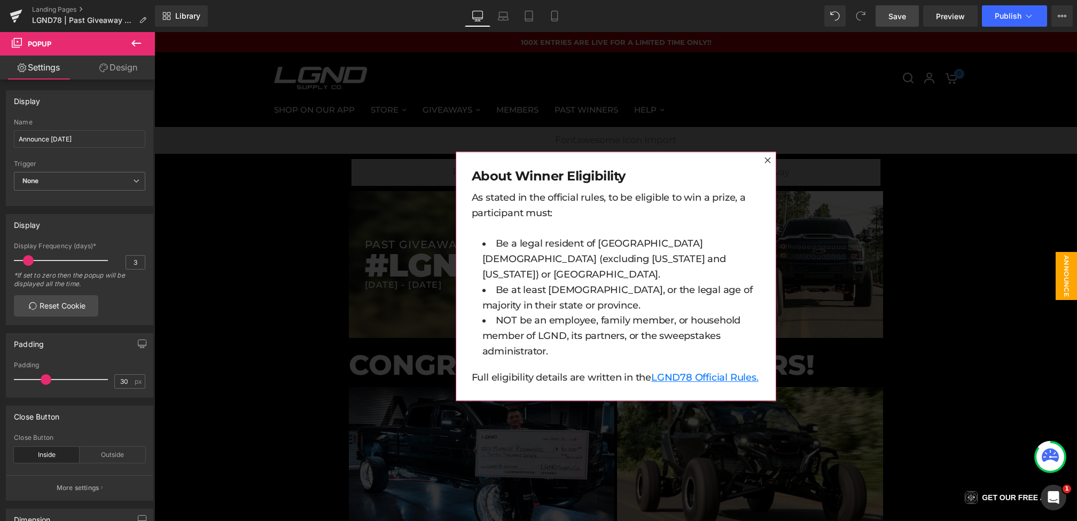
click at [655, 158] on div "About Winner Eligibility Heading As stated in the official rules, to be eligibl…" at bounding box center [616, 276] width 321 height 249
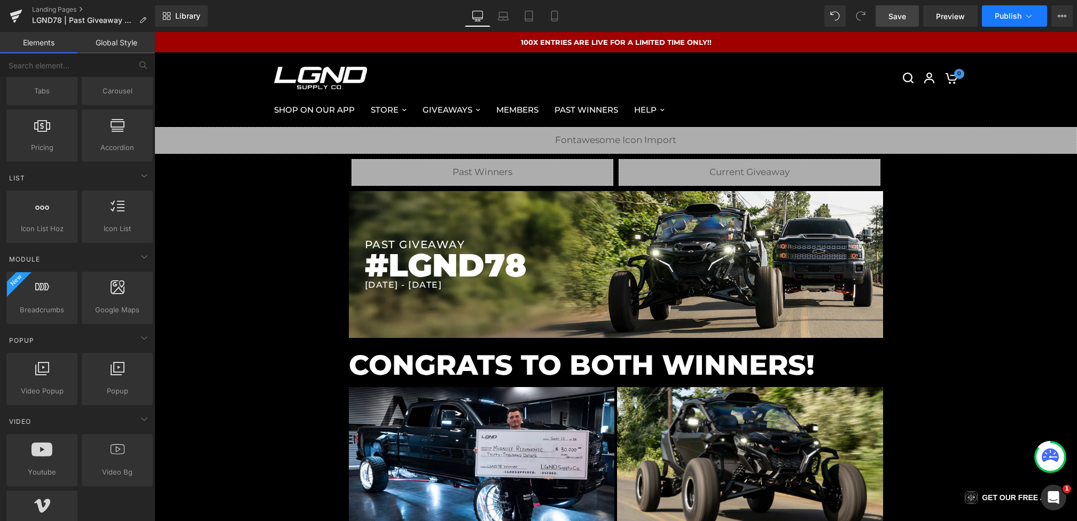
click at [1020, 23] on button "Publish" at bounding box center [1014, 15] width 65 height 21
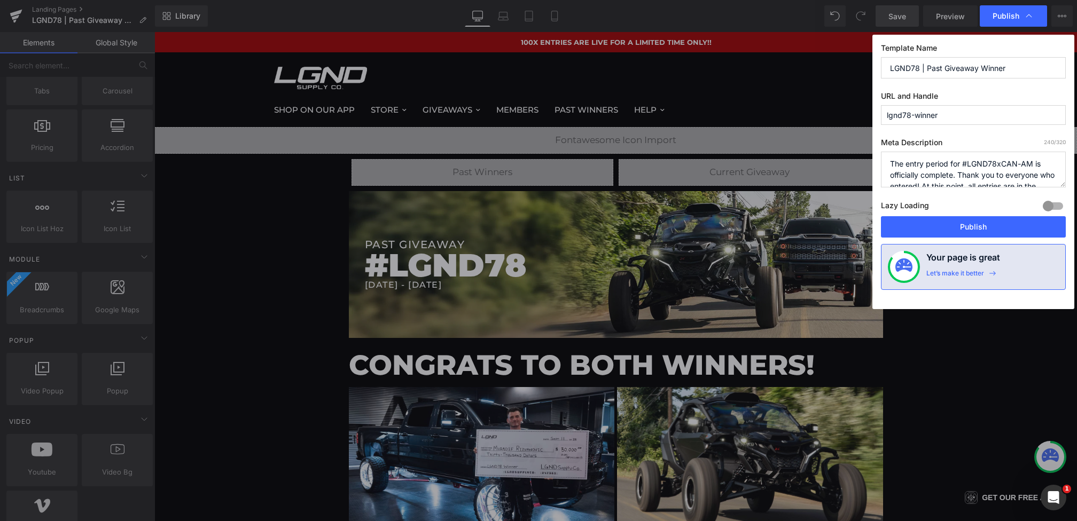
scroll to position [45, 0]
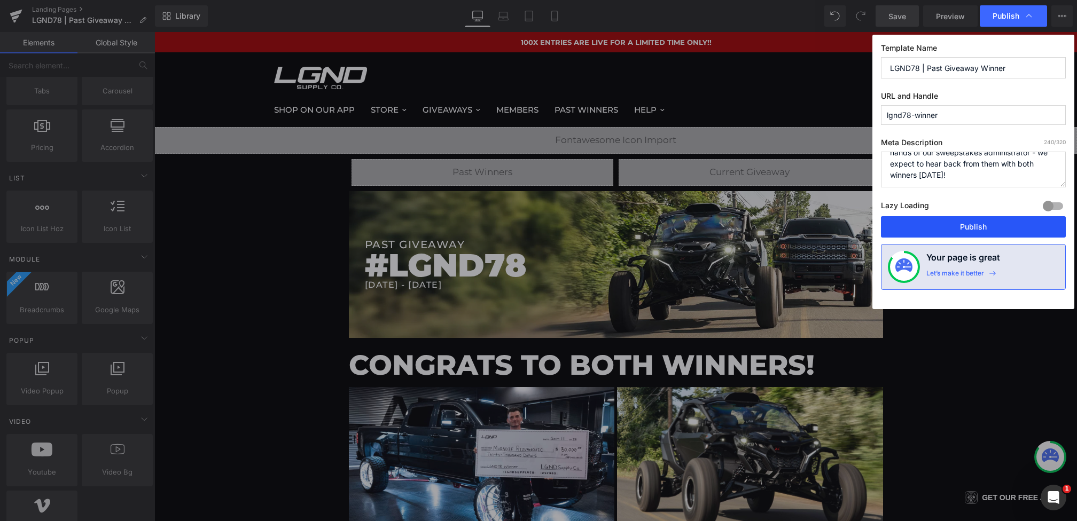
click at [977, 222] on button "Publish" at bounding box center [973, 226] width 185 height 21
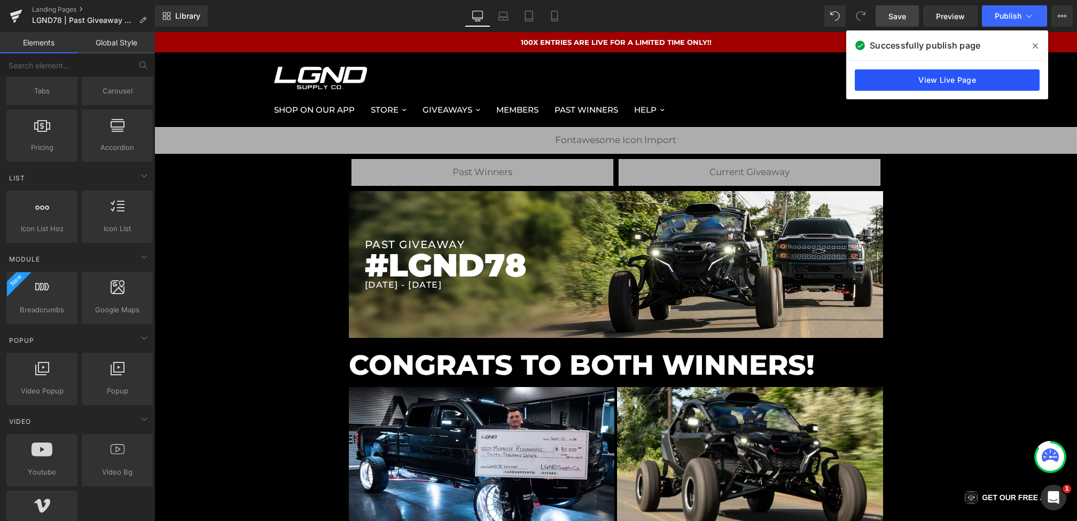
click at [948, 81] on link "View Live Page" at bounding box center [947, 79] width 185 height 21
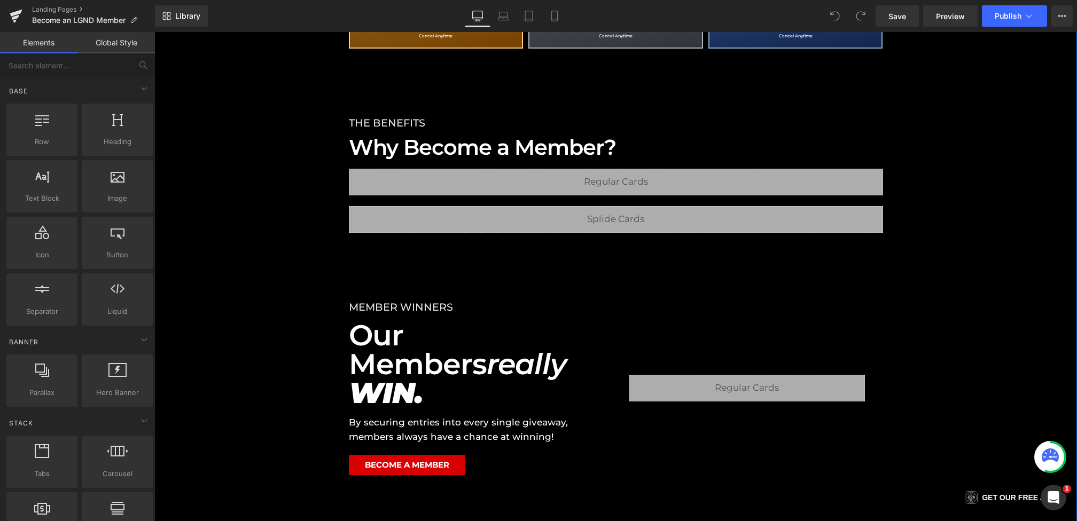
scroll to position [522, 0]
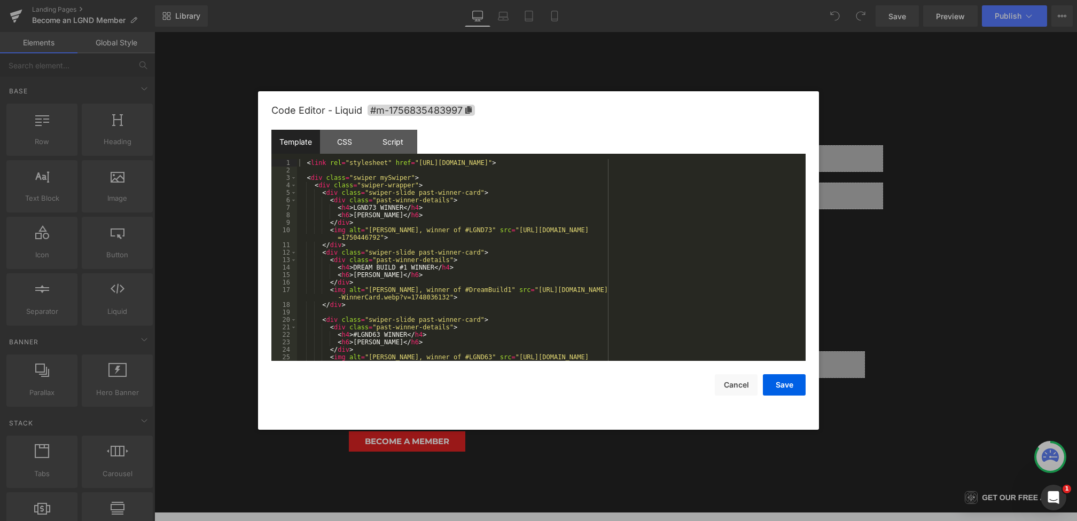
click at [650, 0] on div "You are previewing how the will restyle your page. You can not edit Elements in…" at bounding box center [538, 0] width 1077 height 0
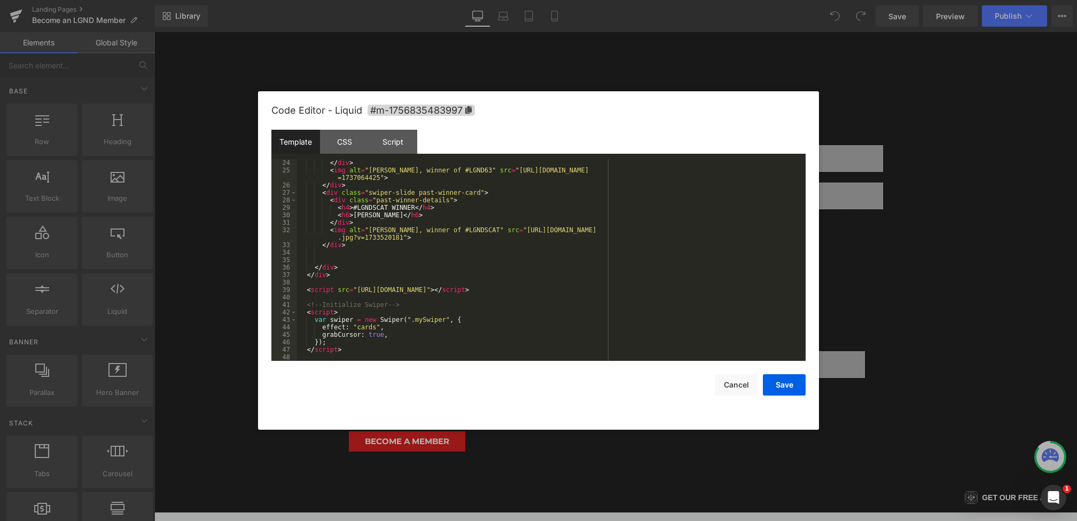
scroll to position [187, 0]
click at [775, 385] on button "Save" at bounding box center [784, 384] width 43 height 21
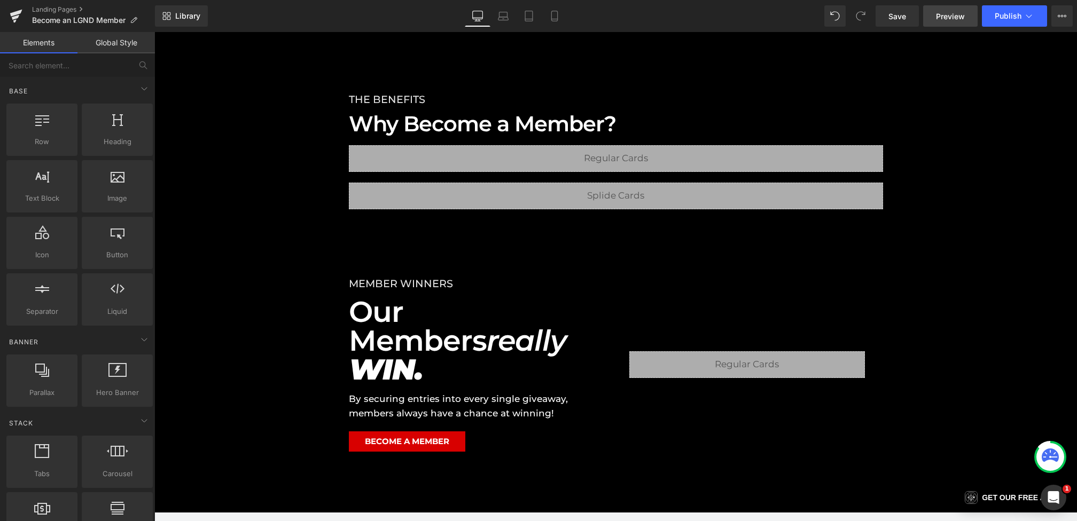
click at [939, 9] on link "Preview" at bounding box center [950, 15] width 54 height 21
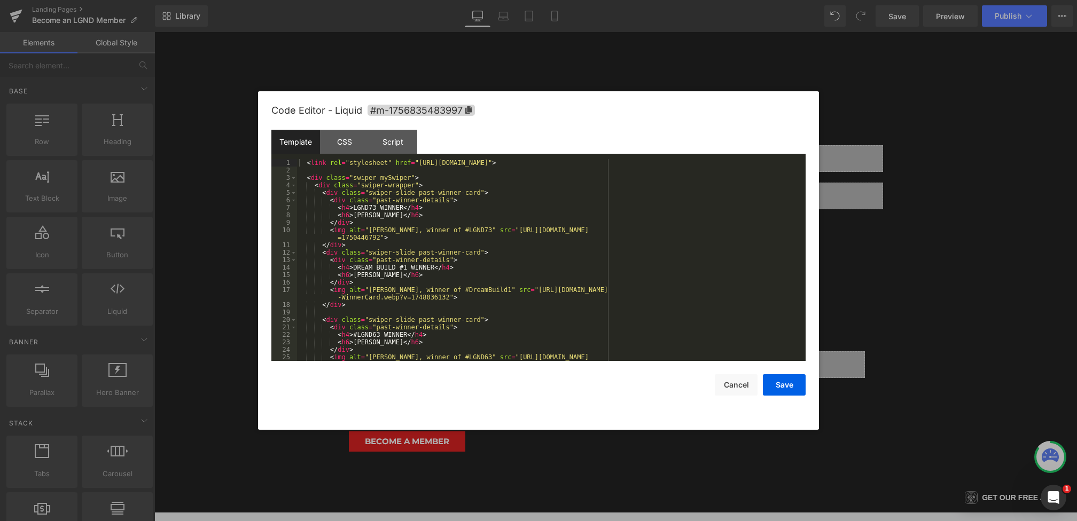
click at [623, 0] on div "You are previewing how the will restyle your page. You can not edit Elements in…" at bounding box center [538, 0] width 1077 height 0
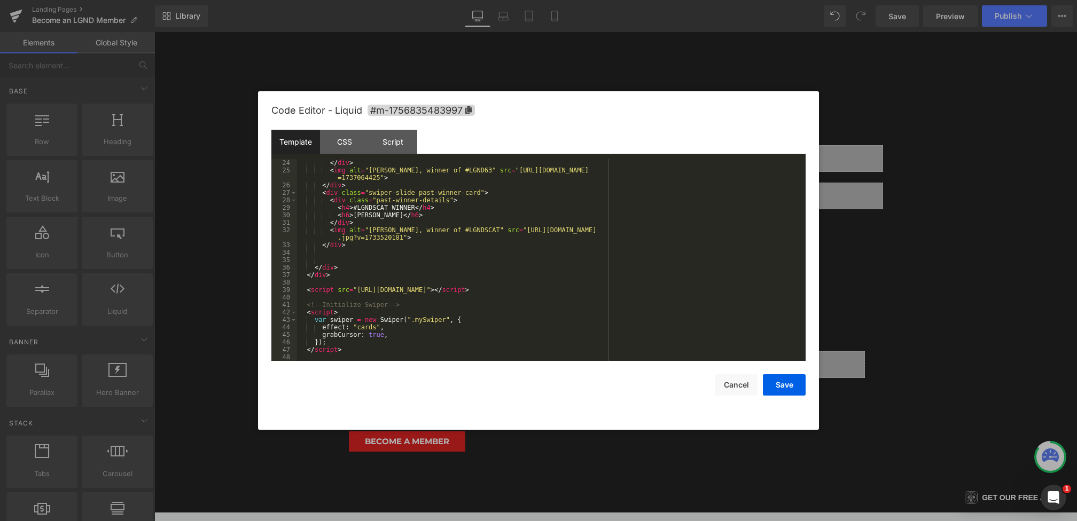
click at [540, 289] on div "</ div > < img alt = "Anh Phan, winner of #LGND63" src = "https://cdn.shopify.c…" at bounding box center [549, 267] width 504 height 217
click at [782, 391] on button "Save" at bounding box center [784, 384] width 43 height 21
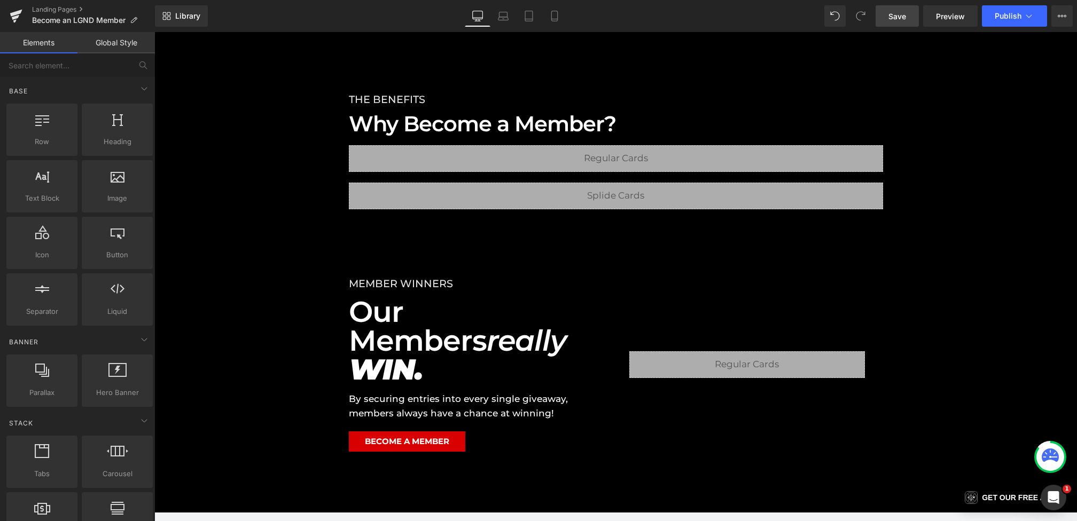
drag, startPoint x: 893, startPoint y: 17, endPoint x: 573, endPoint y: 12, distance: 320.0
click at [893, 17] on span "Save" at bounding box center [897, 16] width 18 height 11
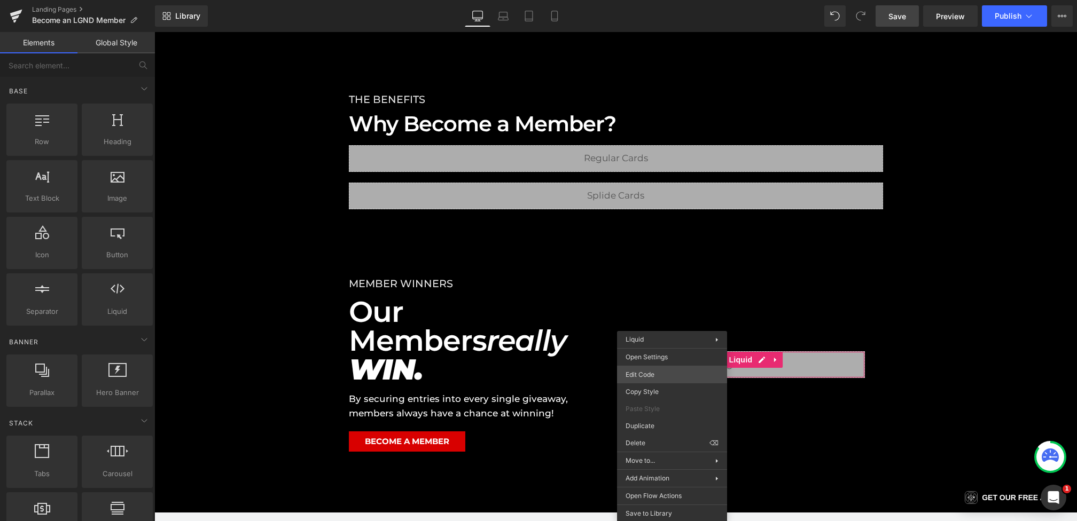
click at [646, 0] on div "You are previewing how the will restyle your page. You can not edit Elements in…" at bounding box center [538, 0] width 1077 height 0
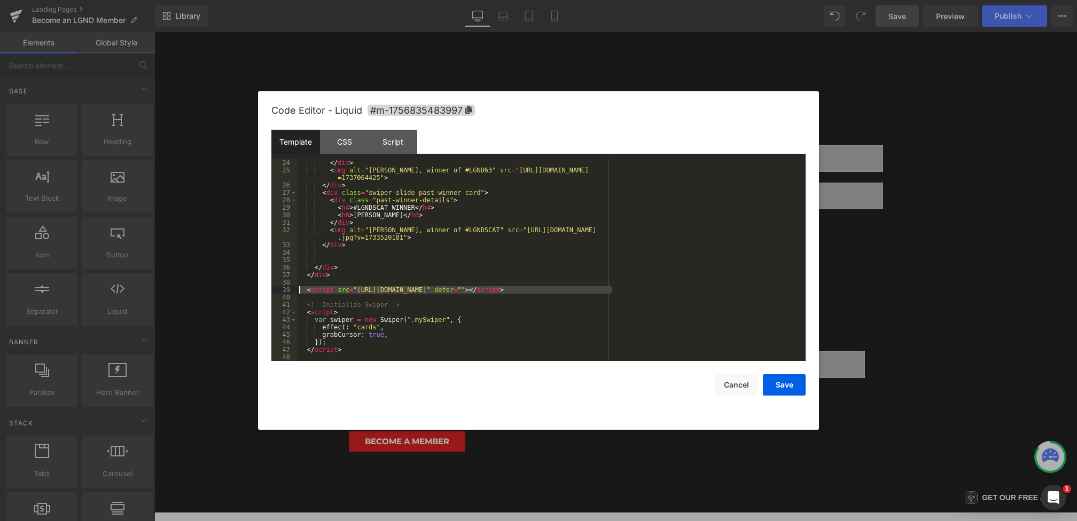
drag, startPoint x: 645, startPoint y: 293, endPoint x: 225, endPoint y: 292, distance: 419.4
click at [225, 292] on body "You are previewing how the will restyle your page. You can not edit Elements in…" at bounding box center [538, 260] width 1077 height 521
click at [579, 291] on div "</ div > < img alt = "Anh Phan, winner of #LGND63" src = "https://cdn.shopify.c…" at bounding box center [549, 267] width 504 height 217
click at [778, 392] on button "Save" at bounding box center [784, 384] width 43 height 21
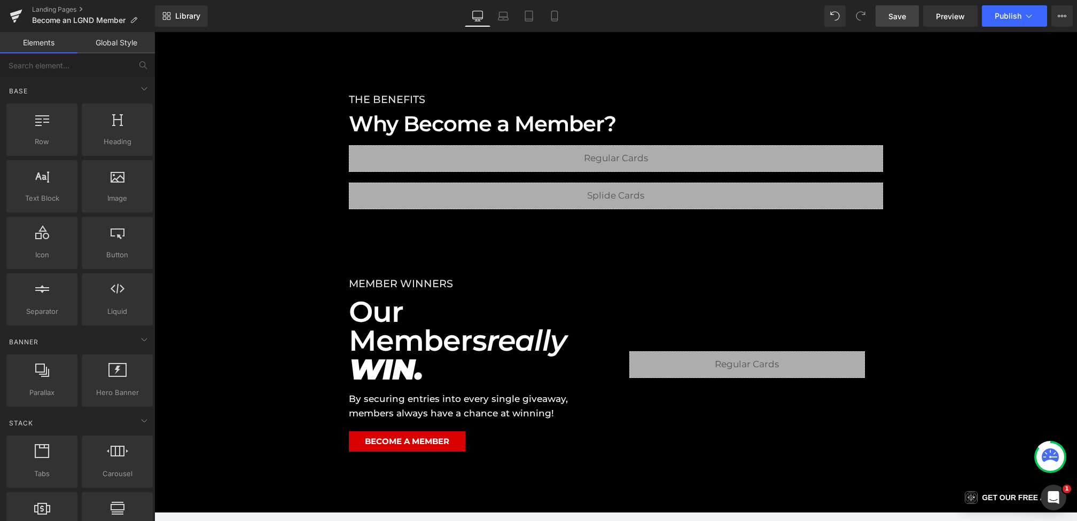
click at [886, 10] on link "Save" at bounding box center [897, 15] width 43 height 21
click at [1008, 20] on span "Publish" at bounding box center [1008, 16] width 27 height 9
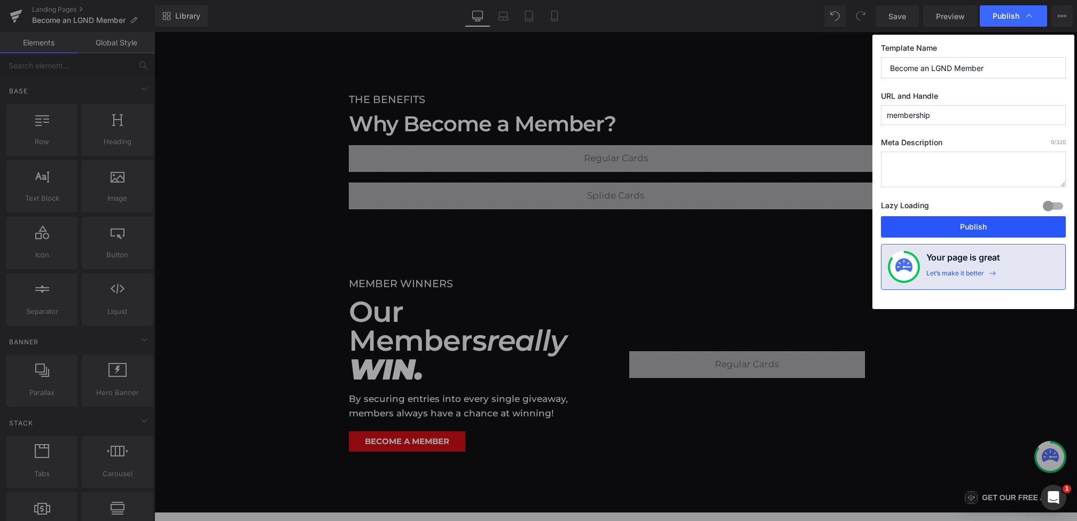
click at [934, 223] on button "Publish" at bounding box center [973, 226] width 185 height 21
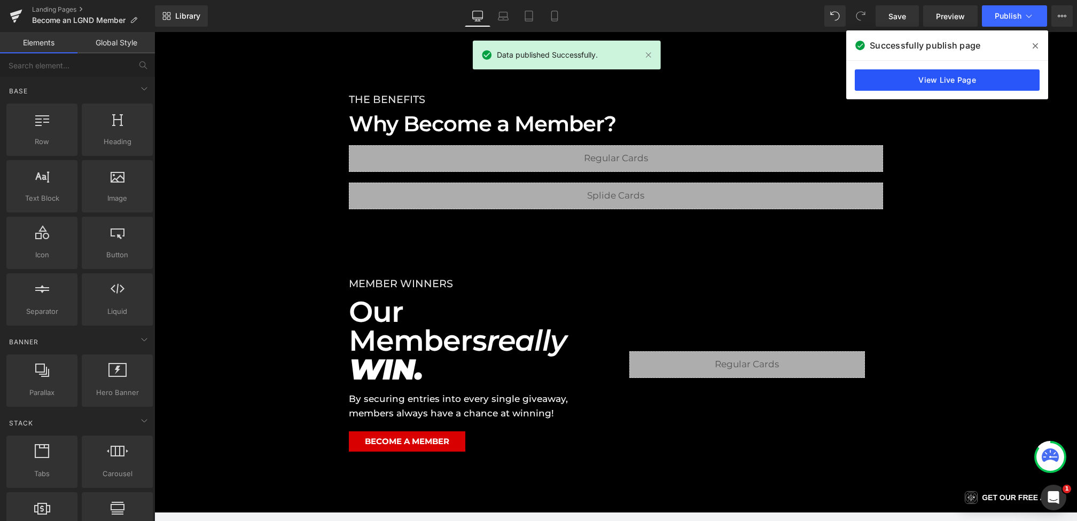
click at [914, 74] on link "View Live Page" at bounding box center [947, 79] width 185 height 21
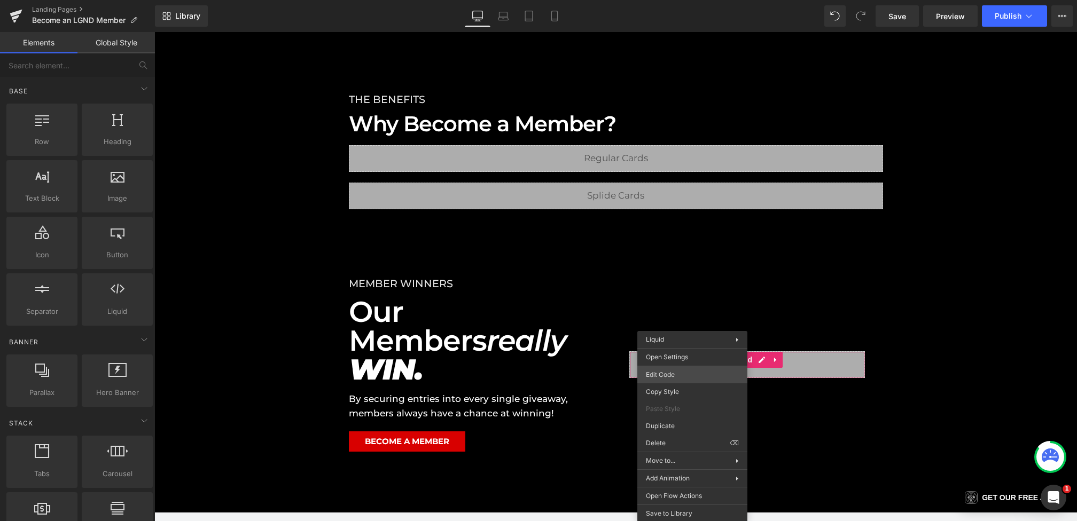
click at [662, 0] on div "You are previewing how the will restyle your page. You can not edit Elements in…" at bounding box center [538, 0] width 1077 height 0
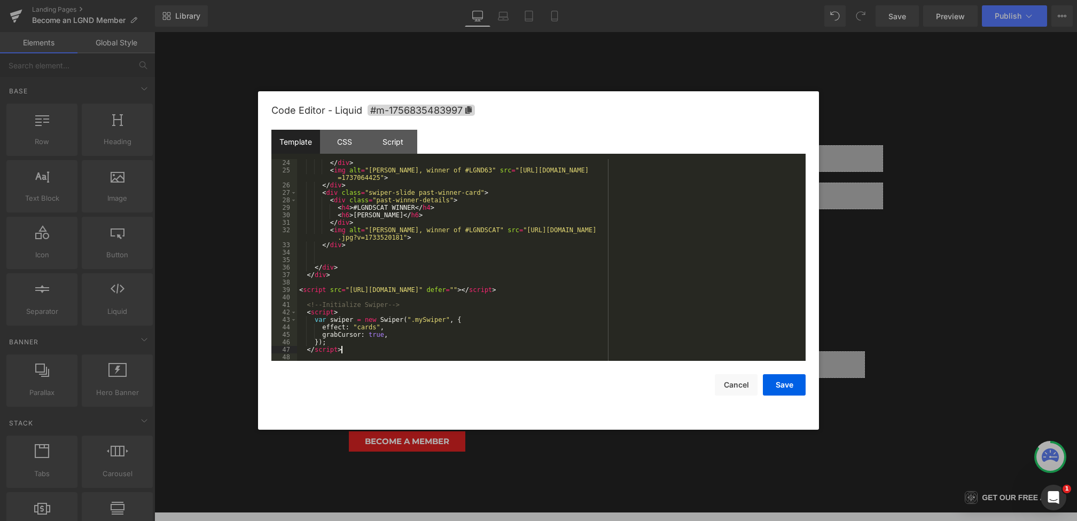
scroll to position [0, 0]
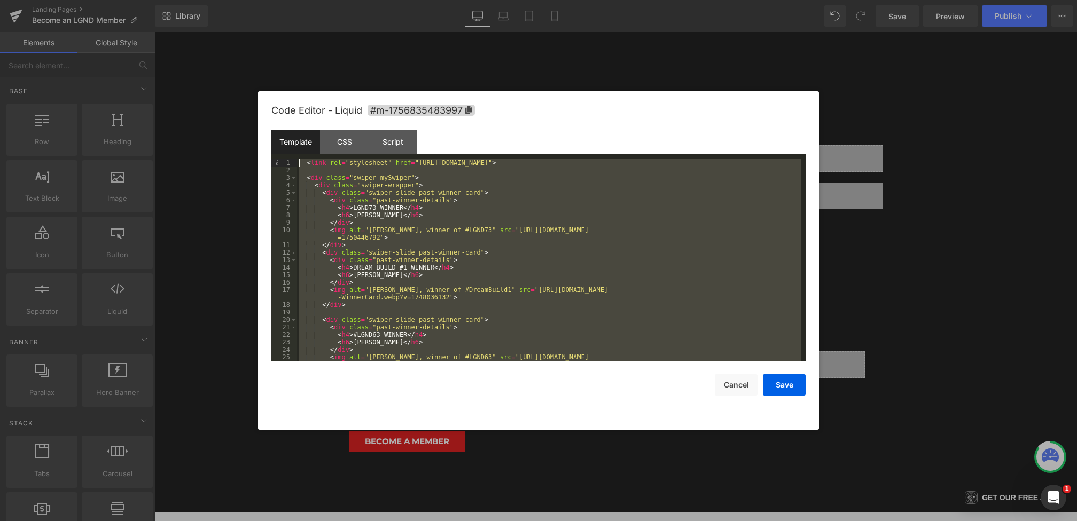
drag, startPoint x: 364, startPoint y: 352, endPoint x: 220, endPoint y: 5, distance: 375.3
click at [220, 5] on body "You are previewing how the will restyle your page. You can not edit Elements in…" at bounding box center [538, 260] width 1077 height 521
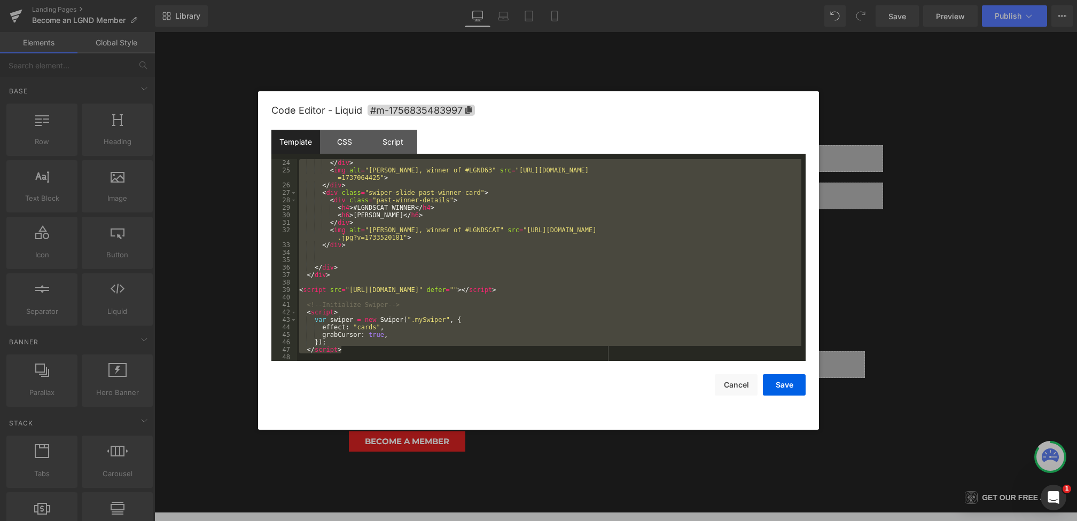
click at [378, 342] on div "</ div > < img alt = "Anh Phan, winner of #LGND63" src = "https://cdn.shopify.c…" at bounding box center [549, 267] width 504 height 217
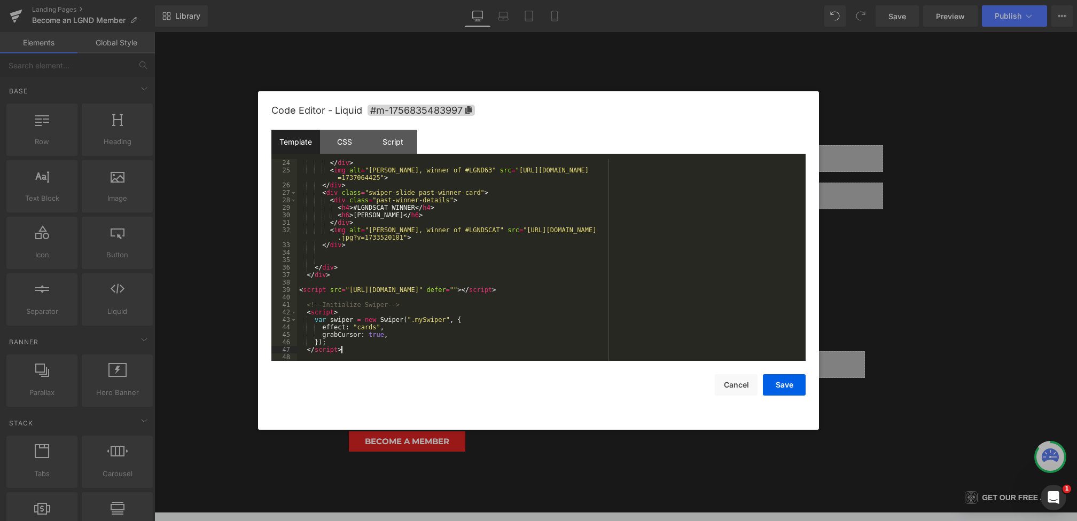
click at [376, 352] on div "</ div > < img alt = "Anh Phan, winner of #LGND63" src = "https://cdn.shopify.c…" at bounding box center [549, 267] width 504 height 217
drag, startPoint x: 547, startPoint y: 293, endPoint x: 240, endPoint y: 292, distance: 307.2
click at [240, 292] on body "You are previewing how the will restyle your page. You can not edit Elements in…" at bounding box center [538, 260] width 1077 height 521
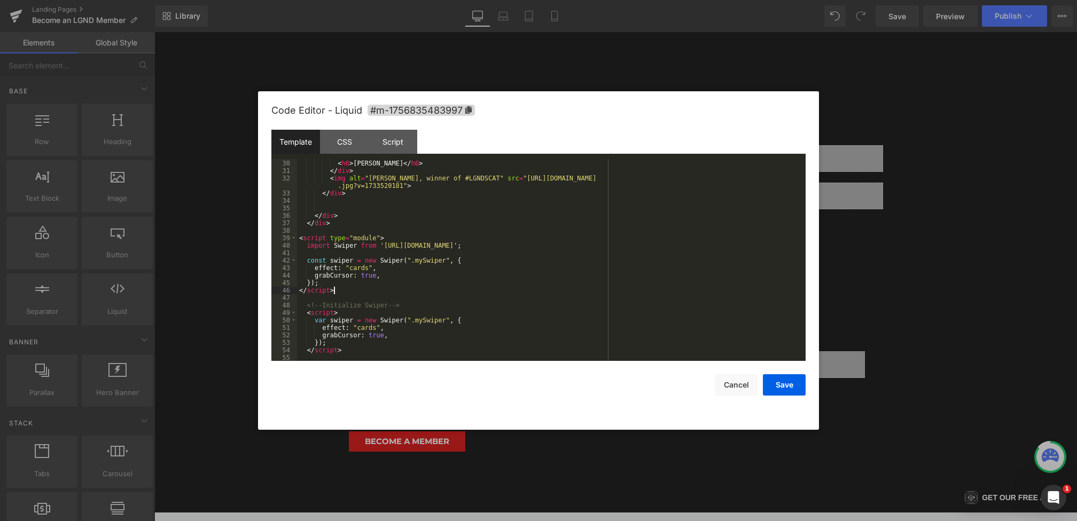
scroll to position [239, 0]
click at [355, 348] on div "< h6 > Ernesto Nuno </ h6 > </ div > < img alt = "Ernesto Nuno, winner of #LGND…" at bounding box center [549, 267] width 504 height 217
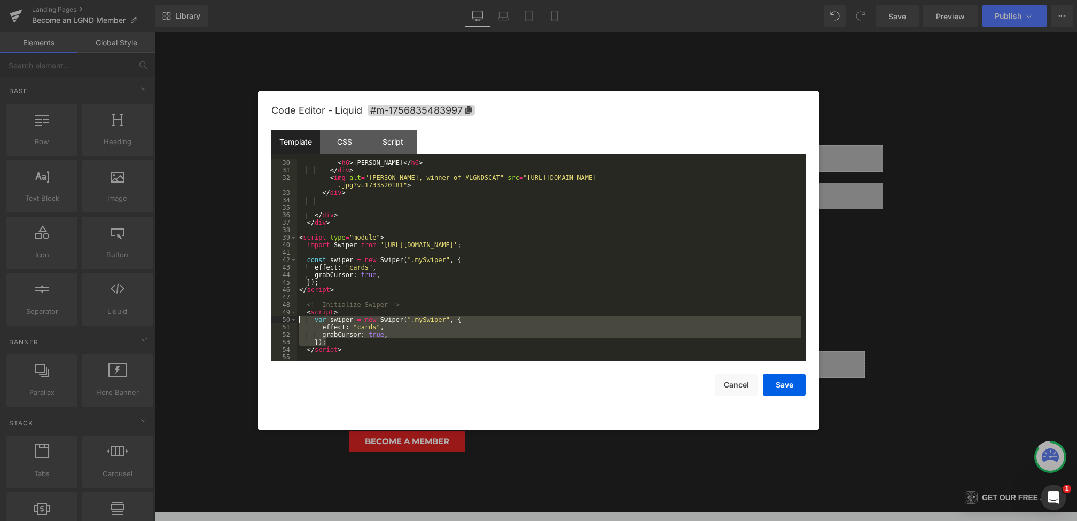
drag, startPoint x: 364, startPoint y: 339, endPoint x: 247, endPoint y: 319, distance: 119.3
click at [247, 319] on body "You are previewing how the will restyle your page. You can not edit Elements in…" at bounding box center [538, 260] width 1077 height 521
click at [792, 382] on button "Save" at bounding box center [784, 384] width 43 height 21
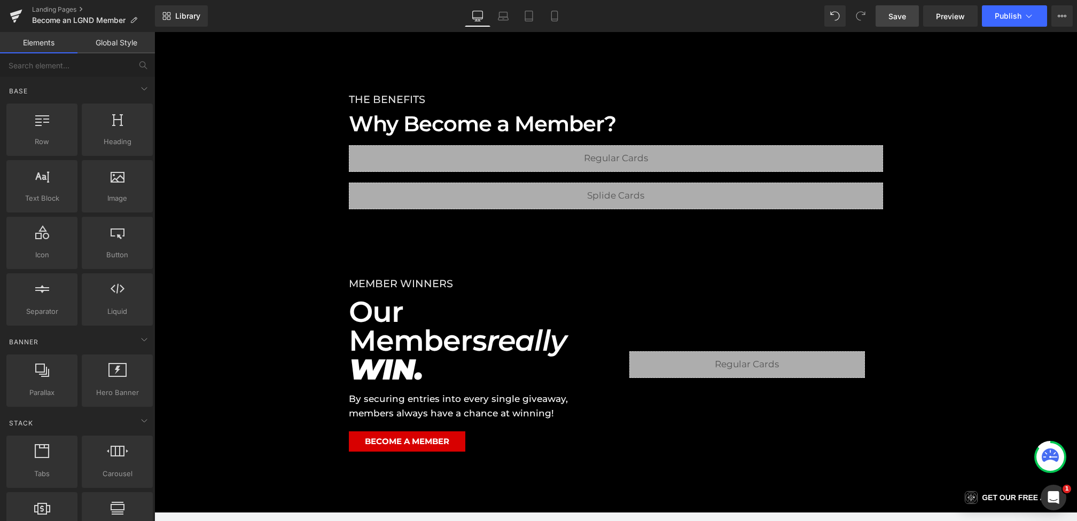
click at [890, 18] on span "Save" at bounding box center [897, 16] width 18 height 11
click at [951, 20] on span "Preview" at bounding box center [950, 16] width 29 height 11
click at [1016, 15] on span "Publish" at bounding box center [1008, 16] width 27 height 9
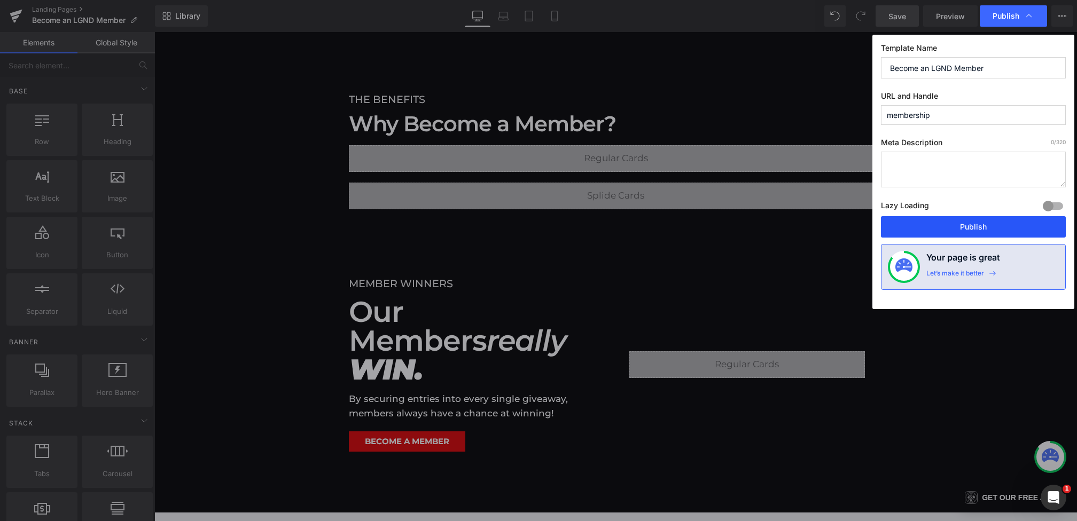
drag, startPoint x: 945, startPoint y: 224, endPoint x: 557, endPoint y: 201, distance: 388.0
click at [945, 224] on button "Publish" at bounding box center [973, 226] width 185 height 21
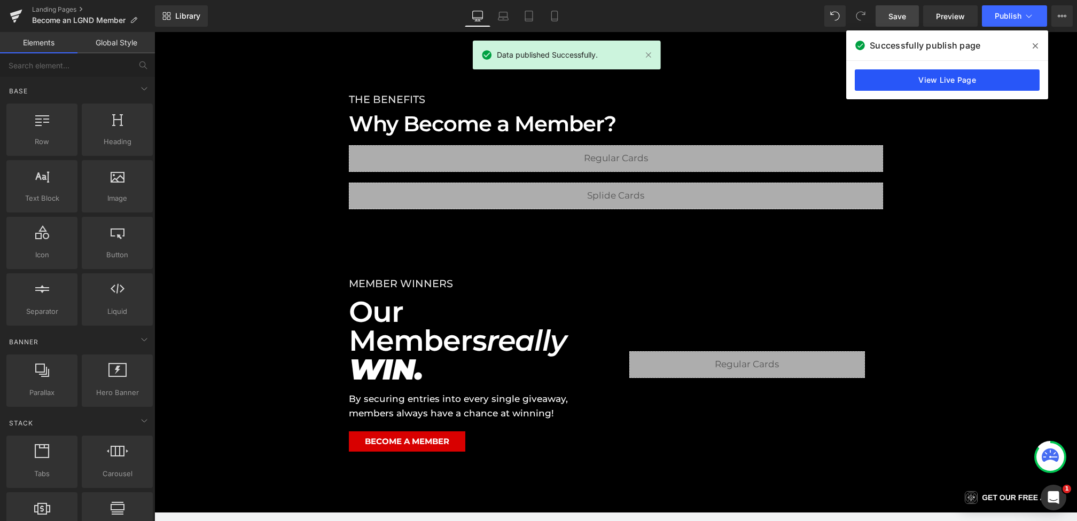
click at [936, 72] on link "View Live Page" at bounding box center [947, 79] width 185 height 21
